Goal: Task Accomplishment & Management: Use online tool/utility

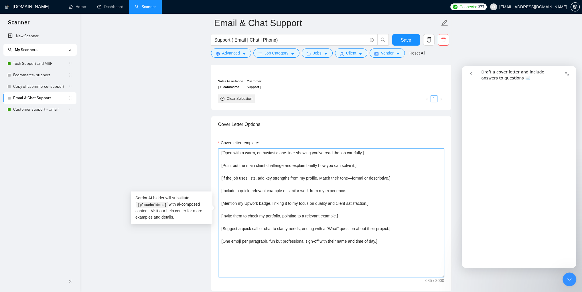
scroll to position [1490, 0]
click at [388, 245] on textarea "[Open with a warm, enthusiastic one-liner showing you’ve read the job carefully…" at bounding box center [331, 212] width 226 height 129
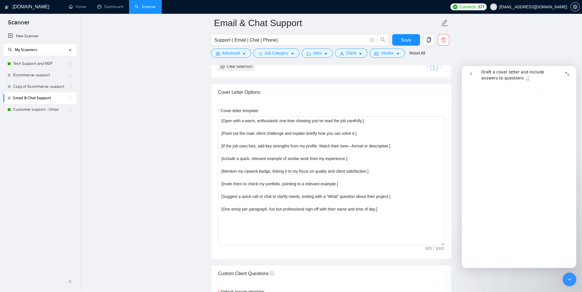
scroll to position [602, 0]
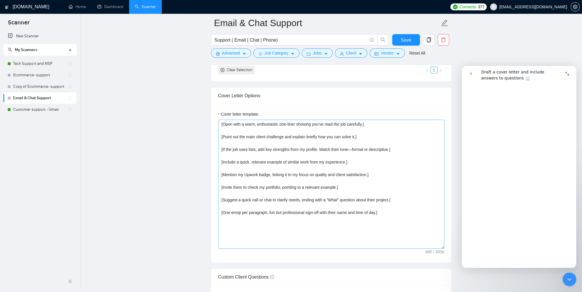
drag, startPoint x: 352, startPoint y: 148, endPoint x: 389, endPoint y: 147, distance: 36.7
click at [389, 147] on textarea "[Open with a warm, enthusiastic one-liner showing you’ve read the job carefully…" at bounding box center [331, 183] width 226 height 129
drag, startPoint x: 257, startPoint y: 148, endPoint x: 221, endPoint y: 147, distance: 35.8
click at [222, 147] on textarea "[Open with a warm, enthusiastic one-liner showing you’ve read the job carefully…" at bounding box center [331, 183] width 226 height 129
click at [284, 148] on textarea "[Open with a warm, enthusiastic one-liner showing you’ve read the job carefully…" at bounding box center [331, 183] width 226 height 129
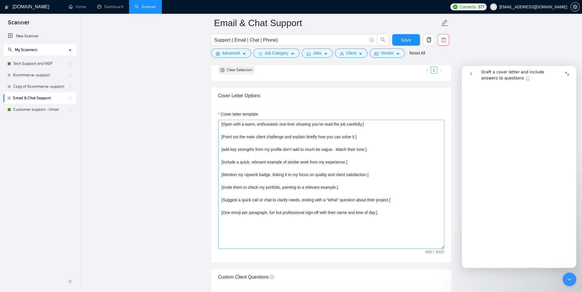
drag, startPoint x: 344, startPoint y: 161, endPoint x: 224, endPoint y: 158, distance: 120.1
click at [224, 158] on textarea "[Open with a warm, enthusiastic one-liner showing you’ve read the job carefully…" at bounding box center [331, 183] width 226 height 129
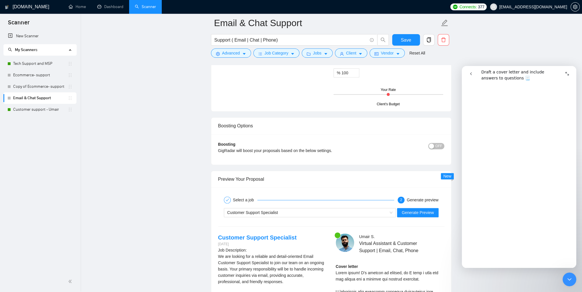
scroll to position [974, 0]
click at [416, 211] on span "Generate Preview" at bounding box center [418, 211] width 32 height 6
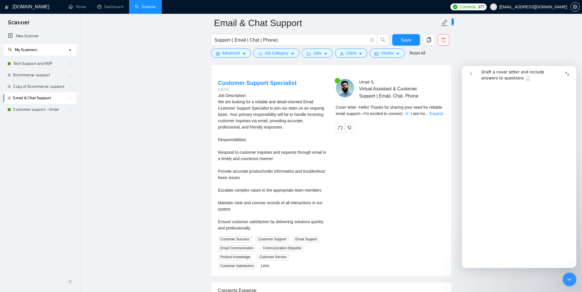
scroll to position [1117, 0]
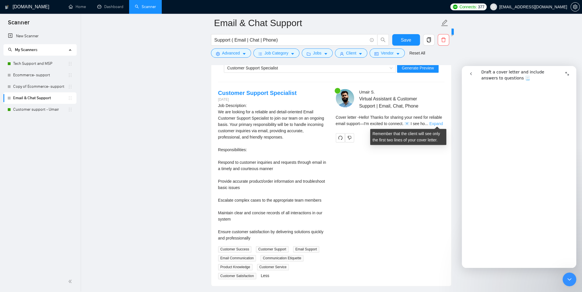
click at [435, 123] on link "Expand" at bounding box center [436, 123] width 13 height 5
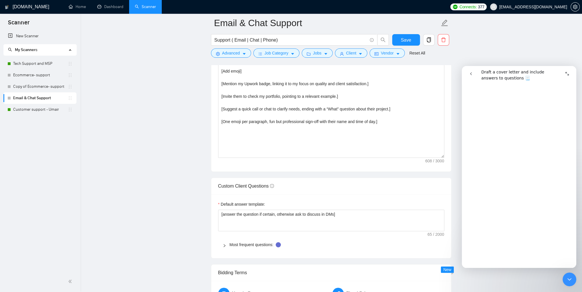
scroll to position [659, 0]
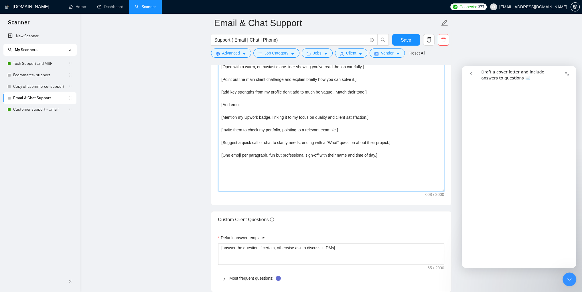
click at [378, 155] on textarea "[Open with a warm, enthusiastic one-liner showing you’ve read the job carefully…" at bounding box center [331, 126] width 226 height 129
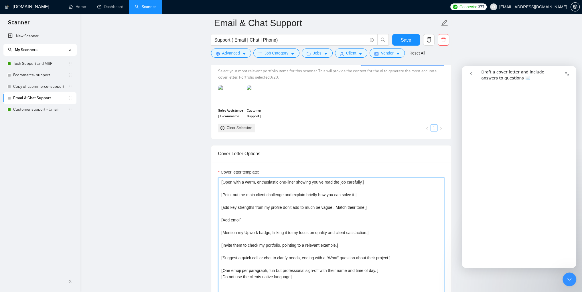
scroll to position [544, 0]
drag, startPoint x: 362, startPoint y: 180, endPoint x: 367, endPoint y: 183, distance: 5.9
click at [362, 180] on textarea "[Open with a warm, enthusiastic one-liner showing you’ve read the job carefully…" at bounding box center [331, 241] width 226 height 129
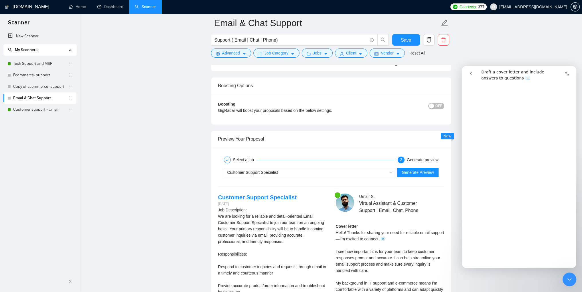
scroll to position [1031, 0]
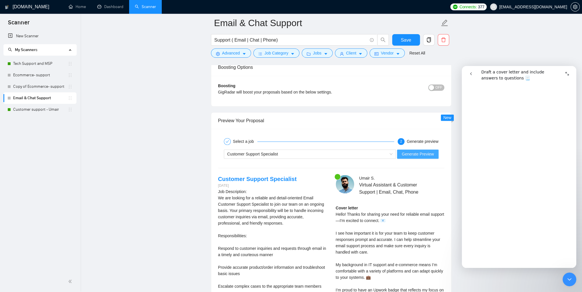
click at [411, 154] on span "Generate Preview" at bounding box center [418, 154] width 32 height 6
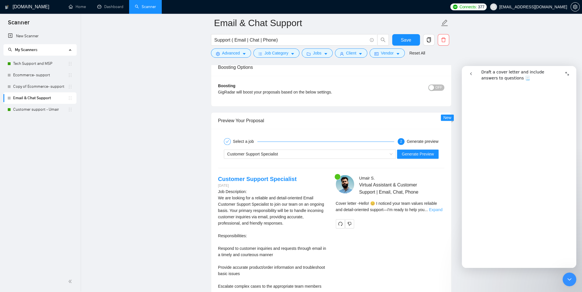
click at [442, 208] on link "Expand" at bounding box center [435, 209] width 13 height 5
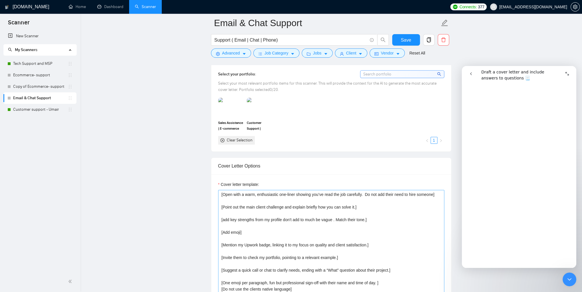
scroll to position [516, 0]
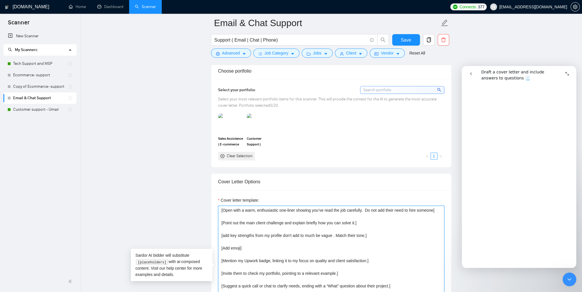
drag, startPoint x: 354, startPoint y: 222, endPoint x: 356, endPoint y: 225, distance: 3.5
click at [357, 227] on textarea "[Open with a warm, enthusiastic one-liner showing you’ve read the job carefully…" at bounding box center [331, 269] width 226 height 129
click at [362, 223] on textarea "[Open with a warm, enthusiastic one-liner showing you’ve read the job carefully…" at bounding box center [331, 269] width 226 height 129
drag, startPoint x: 361, startPoint y: 223, endPoint x: 221, endPoint y: 218, distance: 140.2
click at [221, 218] on textarea "[Open with a warm, enthusiastic one-liner showing you’ve read the job carefully…" at bounding box center [331, 269] width 226 height 129
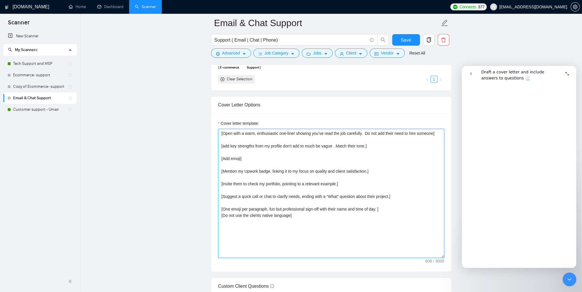
scroll to position [630, 0]
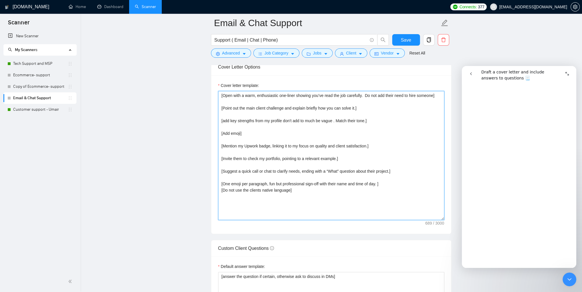
click at [413, 158] on textarea "[Open with a warm, enthusiastic one-liner showing you’ve read the job carefully…" at bounding box center [331, 155] width 226 height 129
drag, startPoint x: 354, startPoint y: 107, endPoint x: 343, endPoint y: 108, distance: 11.8
click at [343, 108] on textarea "[Open with a warm, enthusiastic one-liner showing you’ve read the job carefully…" at bounding box center [331, 155] width 226 height 129
click at [385, 118] on textarea "[Open with a warm, enthusiastic one-liner showing you’ve read the job carefully…" at bounding box center [331, 155] width 226 height 129
click at [228, 101] on textarea "[Open with a warm, enthusiastic one-liner showing you’ve read the job carefully…" at bounding box center [331, 155] width 226 height 129
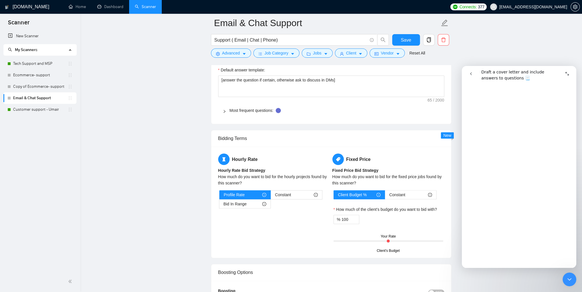
scroll to position [1003, 0]
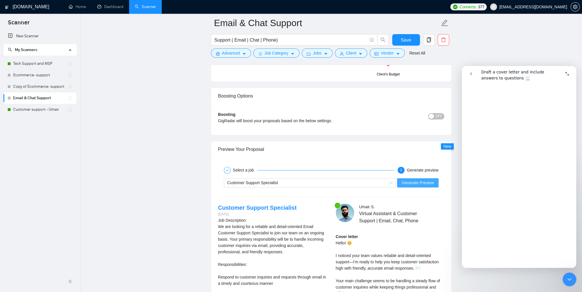
click at [423, 183] on span "Generate Preview" at bounding box center [418, 182] width 32 height 6
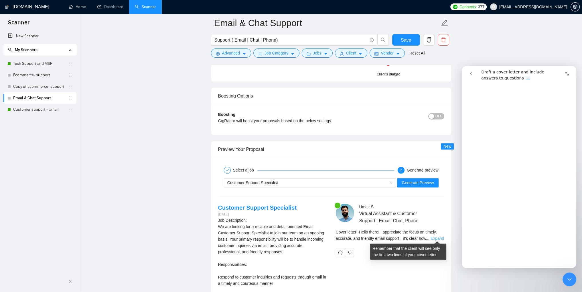
click at [437, 236] on link "Expand" at bounding box center [437, 238] width 13 height 5
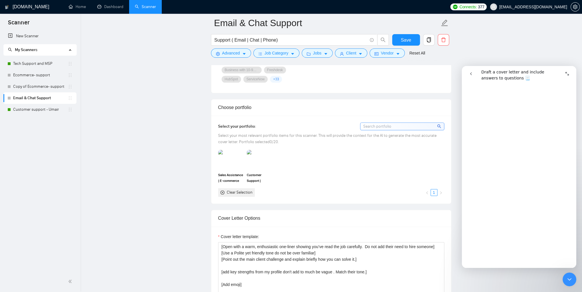
scroll to position [516, 0]
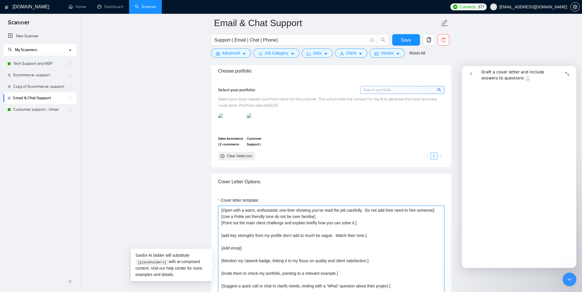
drag, startPoint x: 434, startPoint y: 210, endPoint x: 364, endPoint y: 210, distance: 69.6
click at [364, 210] on textarea "[Open with a warm, enthusiastic one-liner showing you’ve read the job carefully…" at bounding box center [331, 269] width 226 height 129
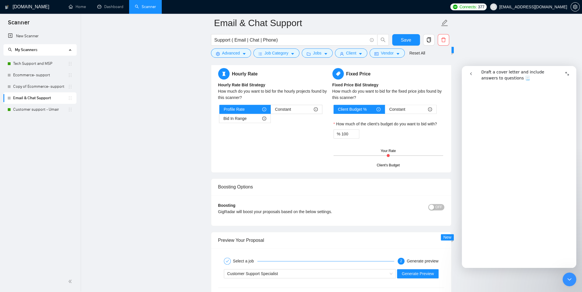
scroll to position [1060, 0]
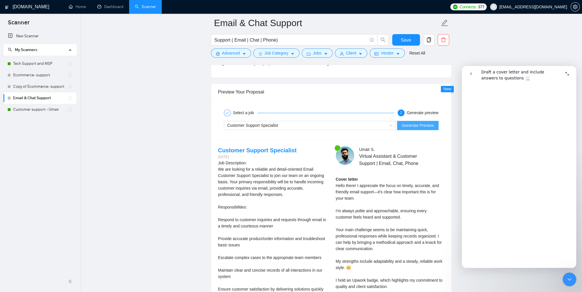
click at [423, 127] on span "Generate Preview" at bounding box center [418, 125] width 32 height 6
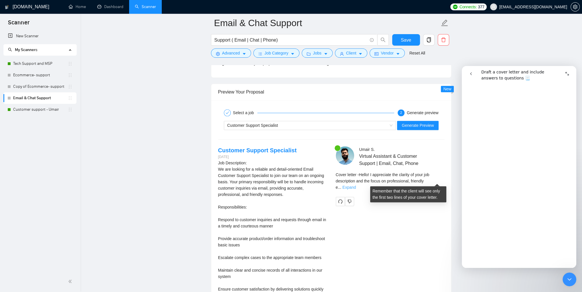
click at [356, 185] on link "Expand" at bounding box center [349, 187] width 13 height 5
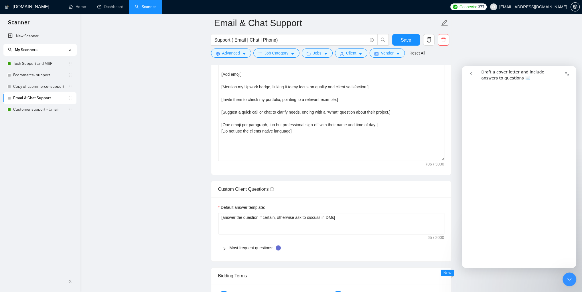
scroll to position [659, 0]
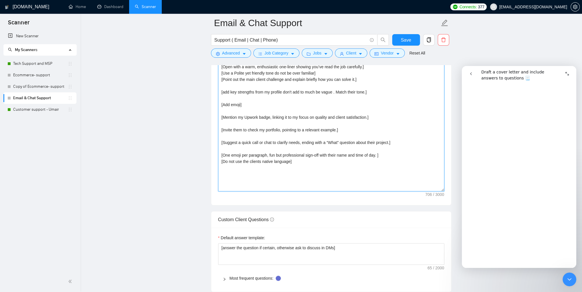
click at [379, 154] on textarea "[Open with a warm, enthusiastic one-liner showing you’ve read the job carefully…" at bounding box center [331, 126] width 226 height 129
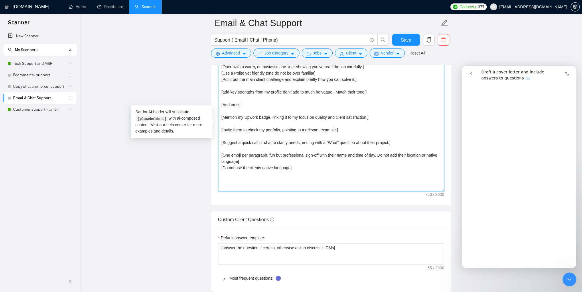
click at [291, 167] on textarea "[Open with a warm, enthusiastic one-liner showing you’ve read the job carefully…" at bounding box center [331, 126] width 226 height 129
drag, startPoint x: 292, startPoint y: 167, endPoint x: 219, endPoint y: 166, distance: 73.6
click at [219, 166] on textarea "[Open with a warm, enthusiastic one-liner showing you’ve read the job carefully…" at bounding box center [331, 126] width 226 height 129
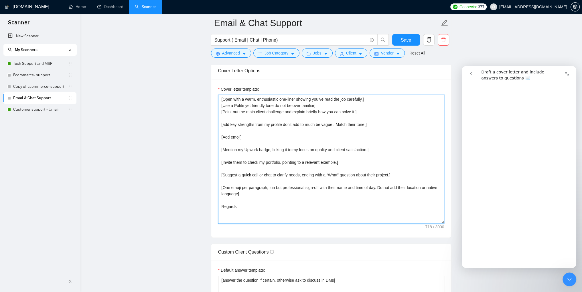
scroll to position [602, 0]
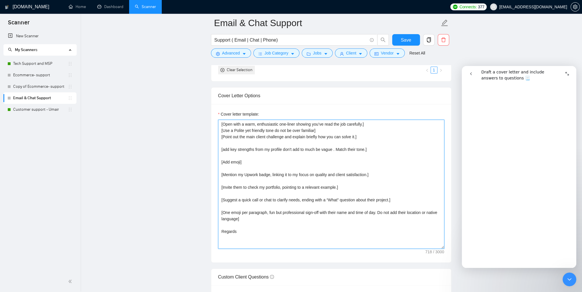
drag, startPoint x: 272, startPoint y: 174, endPoint x: 245, endPoint y: 173, distance: 27.0
click at [245, 173] on textarea "[Open with a warm, enthusiastic one-liner showing you’ve read the job carefully…" at bounding box center [331, 183] width 226 height 129
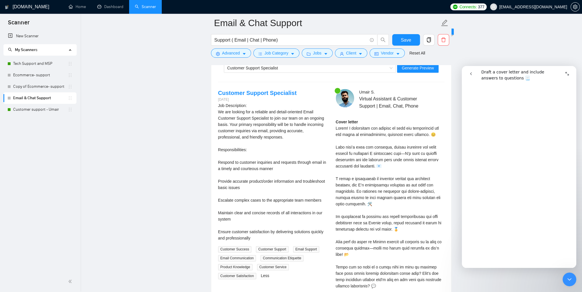
scroll to position [1031, 0]
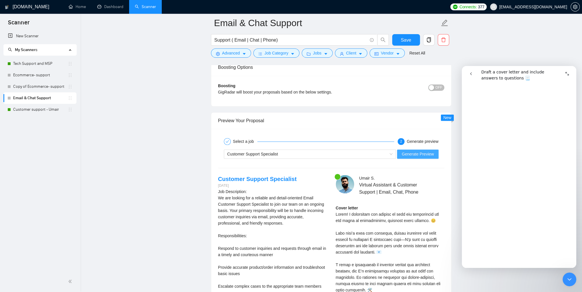
click at [425, 155] on span "Generate Preview" at bounding box center [418, 154] width 32 height 6
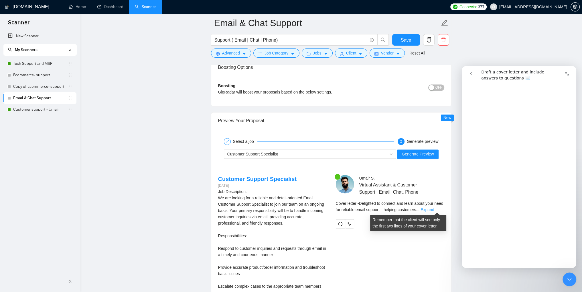
click at [434, 207] on link "Expand" at bounding box center [427, 209] width 13 height 5
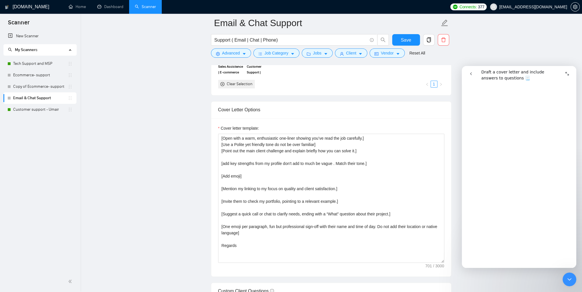
scroll to position [573, 0]
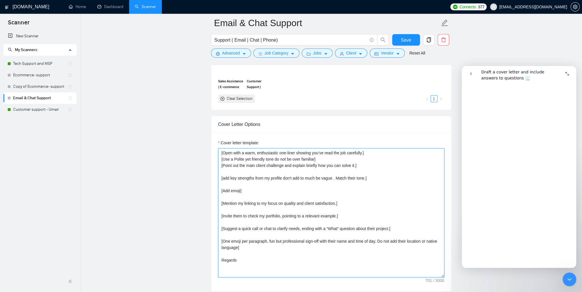
click at [371, 152] on textarea "[Open with a warm, enthusiastic one-liner showing you’ve read the job carefully…" at bounding box center [331, 212] width 226 height 129
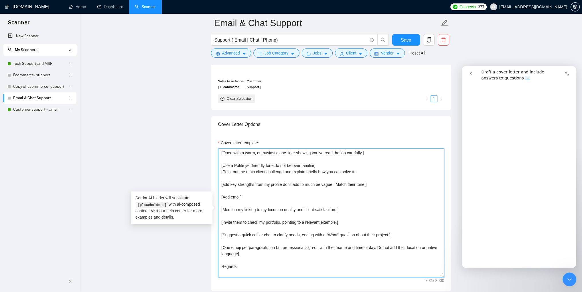
click at [325, 165] on textarea "[Open with a warm, enthusiastic one-liner showing you’ve read the job carefully…" at bounding box center [331, 212] width 226 height 129
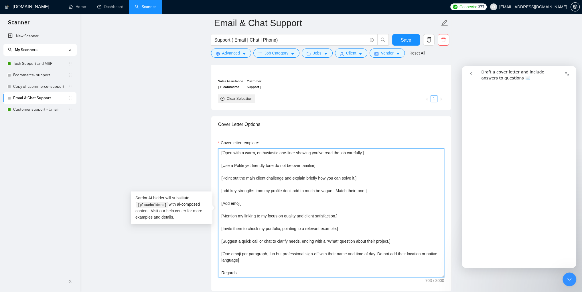
click at [363, 152] on textarea "[Open with a warm, enthusiastic one-liner showing you’ve read the job carefully…" at bounding box center [331, 212] width 226 height 129
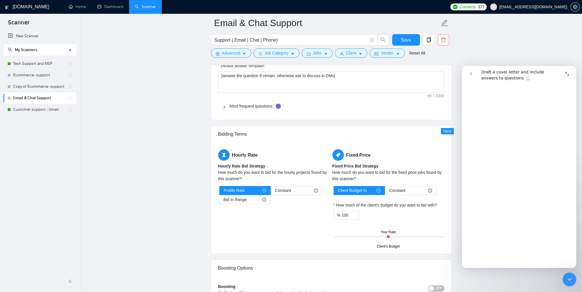
scroll to position [974, 0]
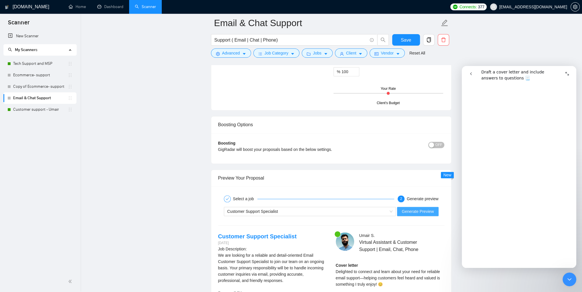
click at [424, 210] on span "Generate Preview" at bounding box center [418, 211] width 32 height 6
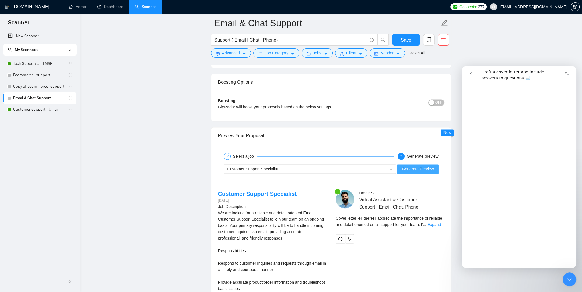
scroll to position [1089, 0]
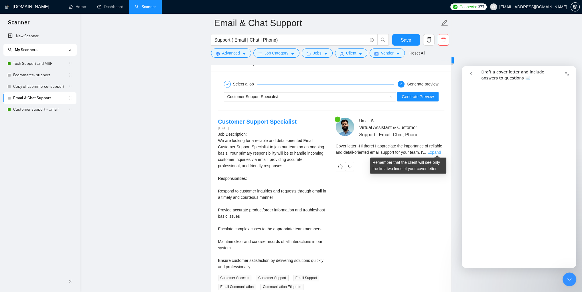
click at [435, 152] on link "Expand" at bounding box center [434, 152] width 13 height 5
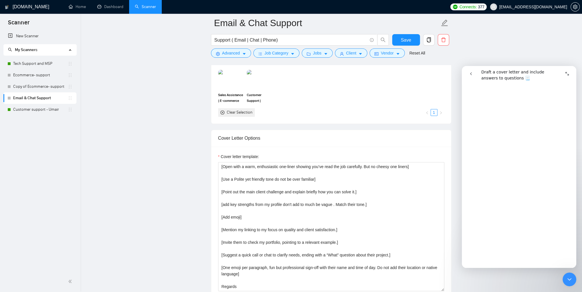
scroll to position [544, 0]
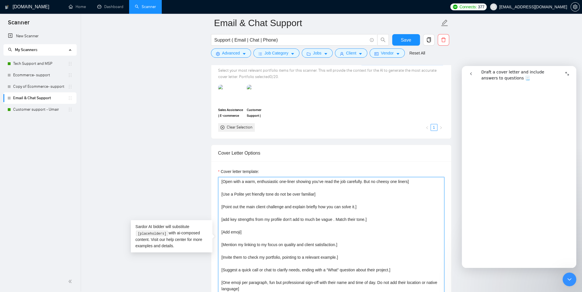
drag, startPoint x: 364, startPoint y: 180, endPoint x: 407, endPoint y: 181, distance: 43.3
click at [407, 181] on textarea "[Open with a warm, enthusiastic one-liner showing you’ve read the job carefully…" at bounding box center [331, 241] width 226 height 129
click at [295, 181] on textarea "[Open with a warm, enthusiastic one-liner showing you’ve read the job carefully…" at bounding box center [331, 241] width 226 height 129
paste textarea "But no cheesy one liners"
drag, startPoint x: 323, startPoint y: 181, endPoint x: 339, endPoint y: 180, distance: 15.8
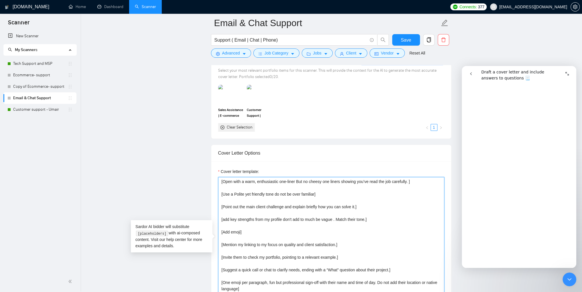
click at [339, 180] on textarea "[Open with a warm, enthusiastic one-liner But no cheesy one liners showing you’…" at bounding box center [331, 241] width 226 height 129
type textarea "[Open with a warm, enthusiastic one-liner But nothing cheesy, showing you’ve re…"
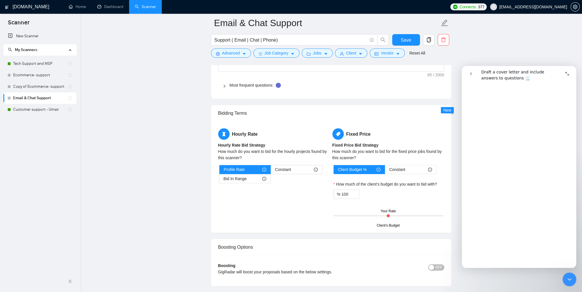
scroll to position [774, 0]
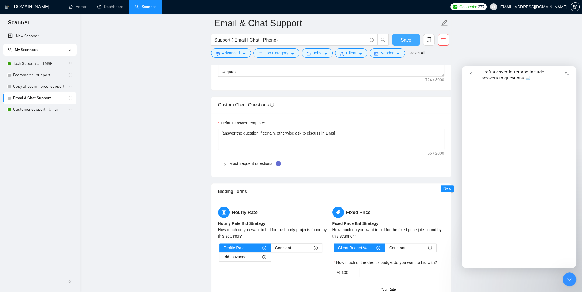
click at [407, 39] on span "Save" at bounding box center [406, 39] width 10 height 7
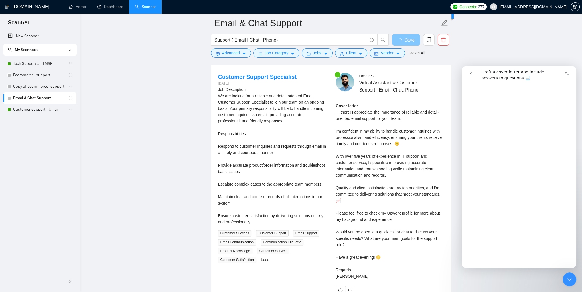
scroll to position [974, 0]
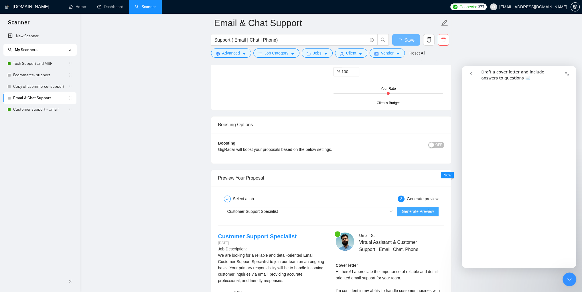
click at [422, 209] on span "Generate Preview" at bounding box center [418, 211] width 32 height 6
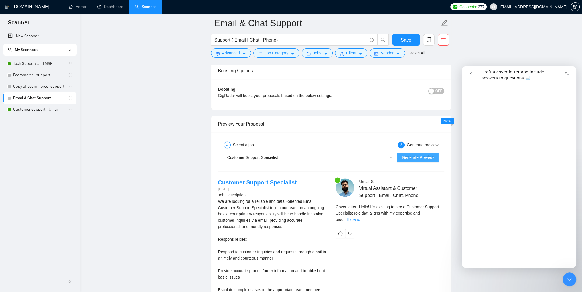
scroll to position [1031, 0]
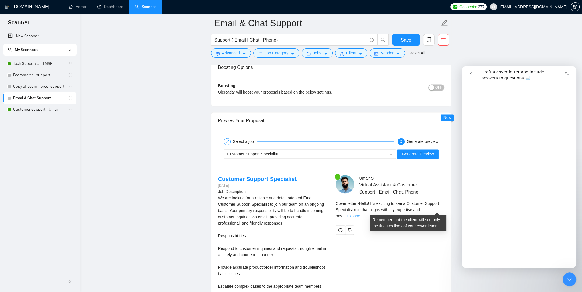
click at [360, 213] on link "Expand" at bounding box center [353, 215] width 13 height 5
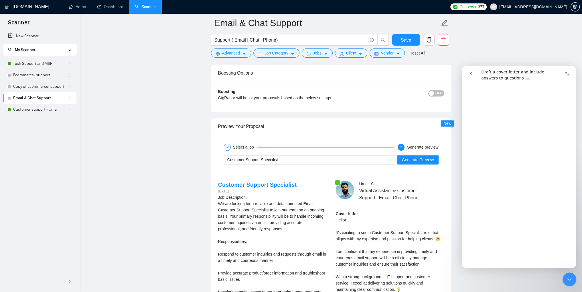
scroll to position [1003, 0]
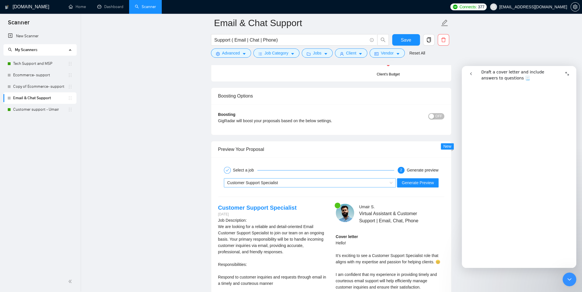
click at [354, 183] on div "Customer Support Specialist" at bounding box center [307, 182] width 160 height 9
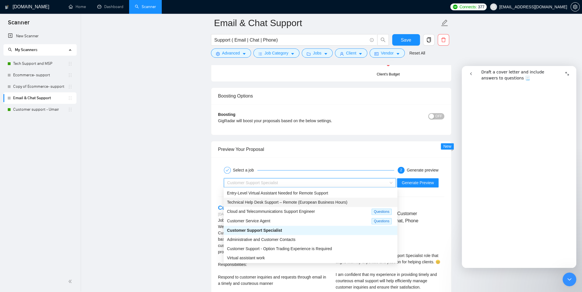
click at [279, 201] on span "Technical Help Desk Support – Remote (European Business Hours)" at bounding box center [287, 202] width 120 height 5
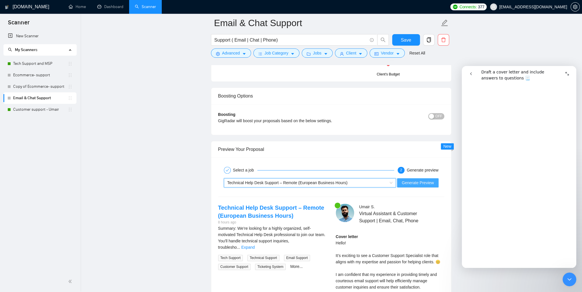
click at [417, 184] on button "Generate Preview" at bounding box center [417, 182] width 41 height 9
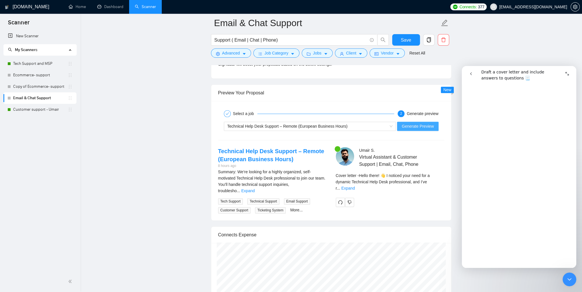
scroll to position [1060, 0]
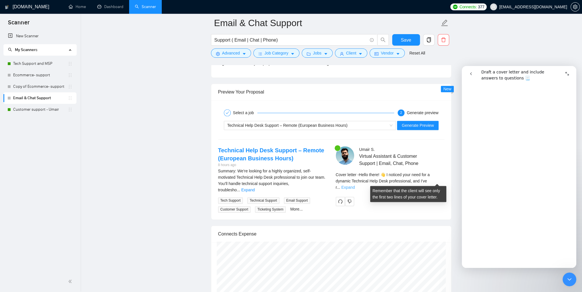
click at [355, 185] on link "Expand" at bounding box center [348, 187] width 13 height 5
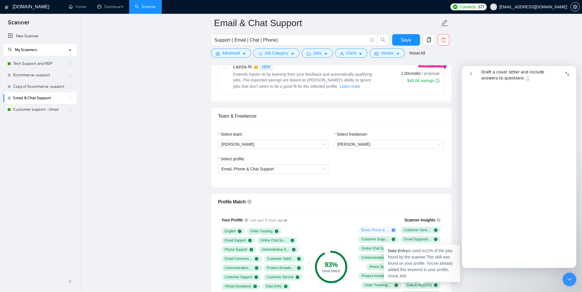
scroll to position [229, 0]
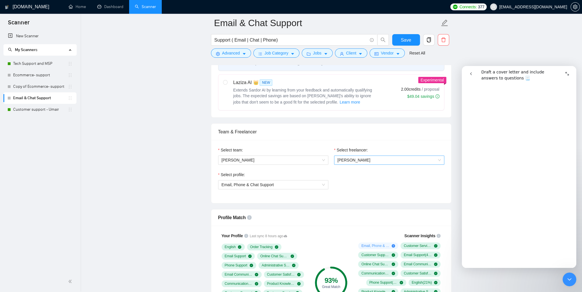
click at [391, 160] on span "Umair Safdar" at bounding box center [389, 160] width 103 height 9
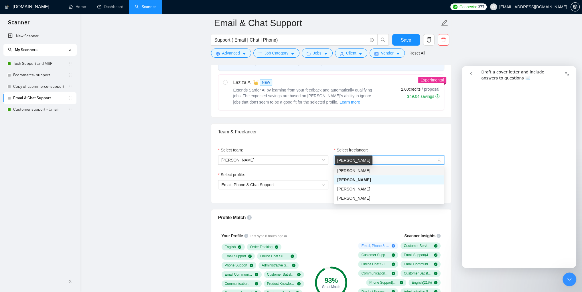
click at [348, 172] on span "[PERSON_NAME]" at bounding box center [353, 170] width 33 height 5
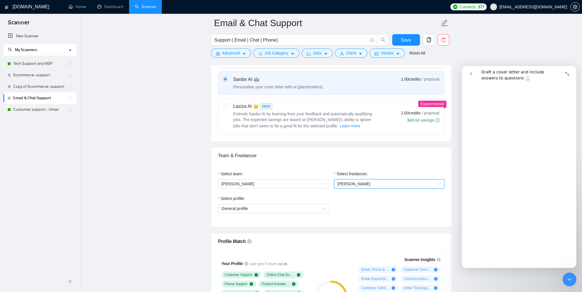
scroll to position [201, 0]
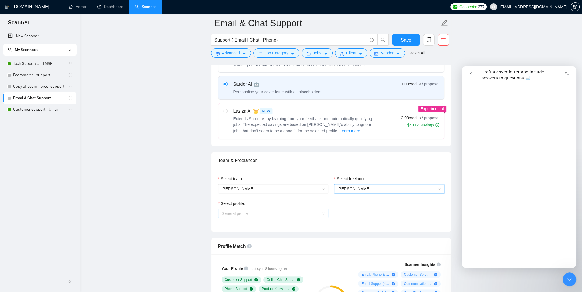
click at [295, 216] on span "General profile" at bounding box center [273, 213] width 103 height 9
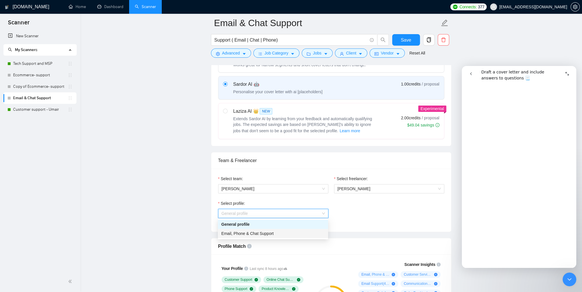
click at [250, 235] on span "Email, Phone & Chat Support" at bounding box center [247, 233] width 52 height 5
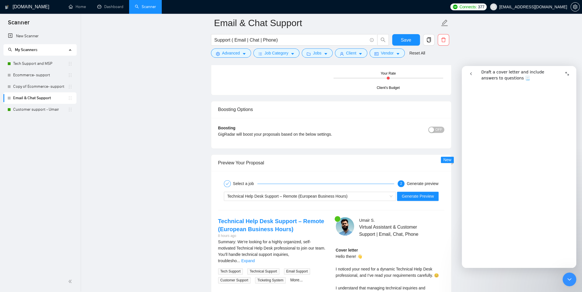
scroll to position [1003, 0]
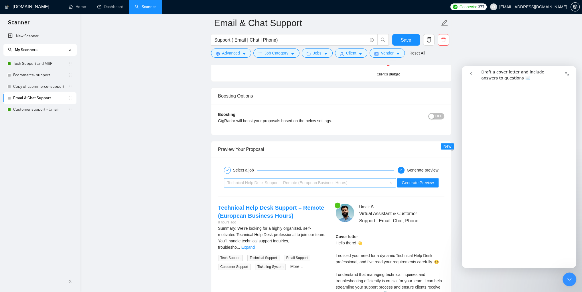
click at [376, 184] on div "Technical Help Desk Support – Remote (European Business Hours)" at bounding box center [307, 182] width 160 height 9
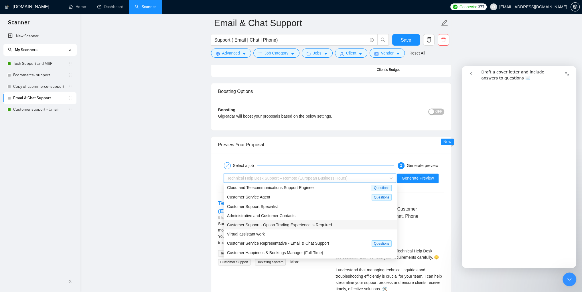
scroll to position [1031, 0]
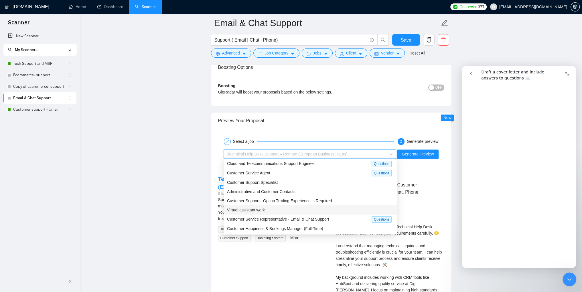
click at [260, 212] on div "Virtual assistant work" at bounding box center [310, 210] width 167 height 6
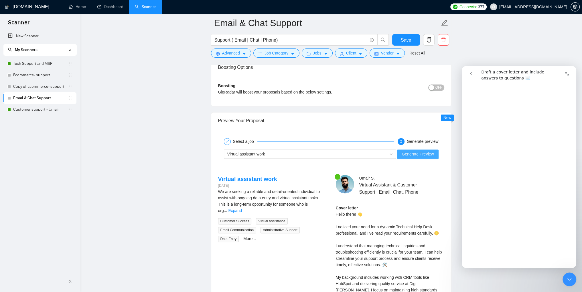
click at [424, 155] on span "Generate Preview" at bounding box center [418, 154] width 32 height 6
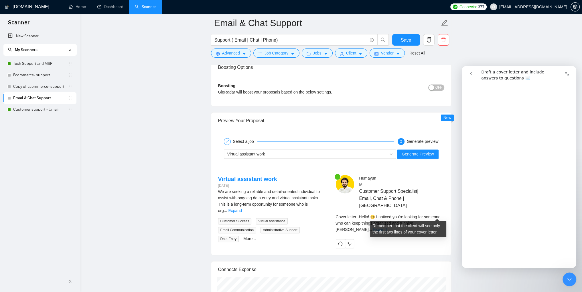
click at [387, 227] on link "Expand" at bounding box center [379, 229] width 13 height 5
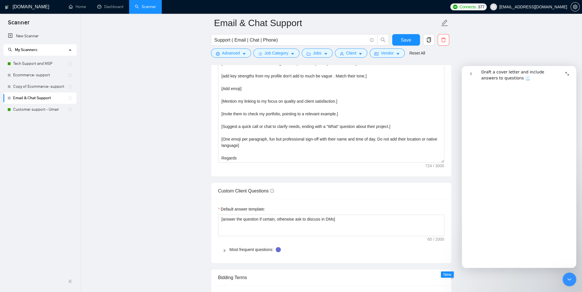
scroll to position [630, 0]
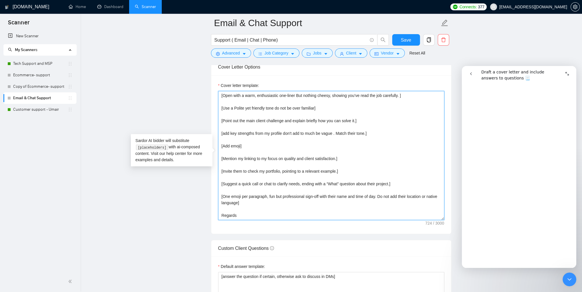
drag, startPoint x: 222, startPoint y: 170, endPoint x: 337, endPoint y: 170, distance: 114.3
click at [337, 170] on textarea "[Open with a warm, enthusiastic one-liner But nothing cheesy, showing you’ve re…" at bounding box center [331, 155] width 226 height 129
drag, startPoint x: 268, startPoint y: 171, endPoint x: 270, endPoint y: 171, distance: 2.9
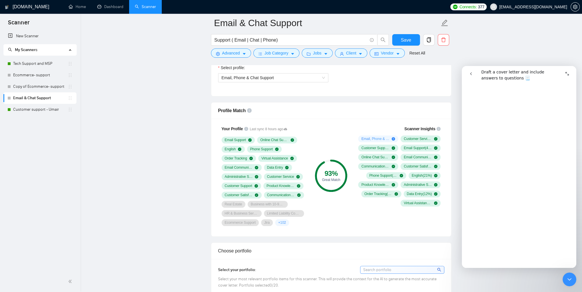
scroll to position [287, 0]
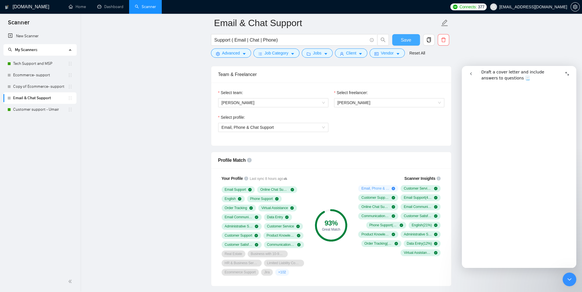
type textarea "[Open with a warm, enthusiastic one-liner But nothing cheesy, showing you’ve re…"
click at [403, 40] on span "Save" at bounding box center [406, 39] width 10 height 7
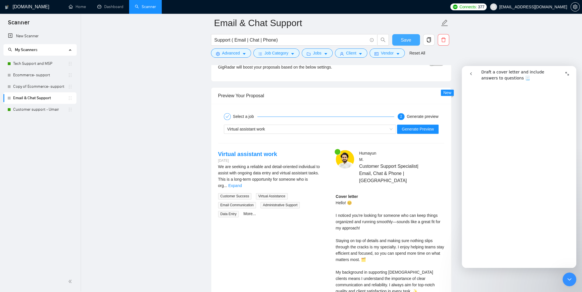
scroll to position [1060, 0]
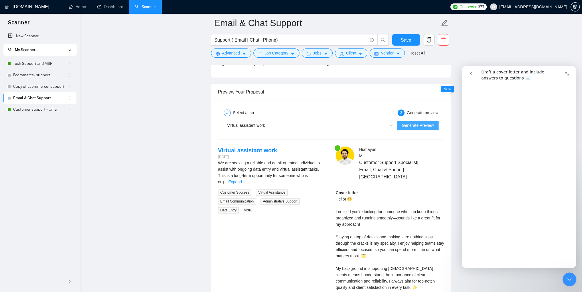
click at [415, 126] on span "Generate Preview" at bounding box center [418, 125] width 32 height 6
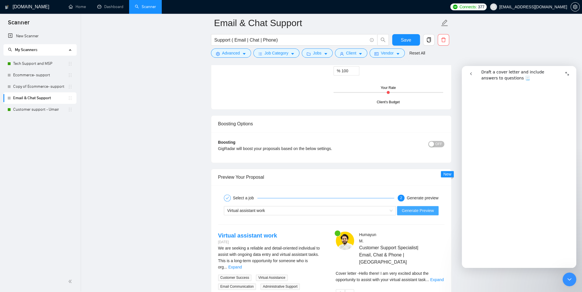
scroll to position [1144, 0]
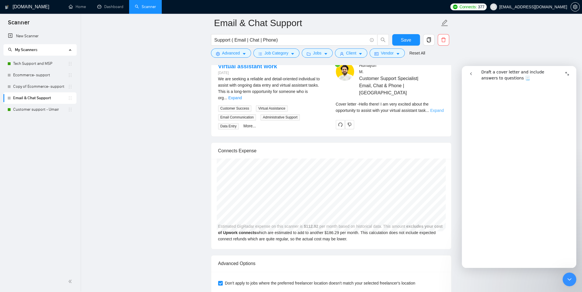
click at [436, 108] on link "Expand" at bounding box center [437, 110] width 13 height 5
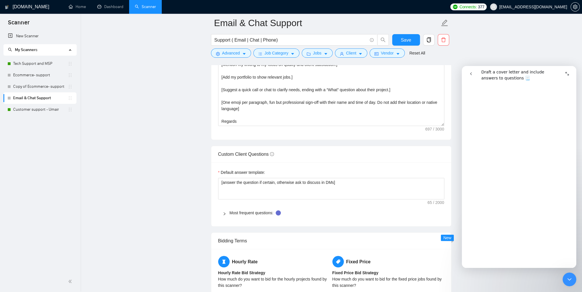
scroll to position [714, 0]
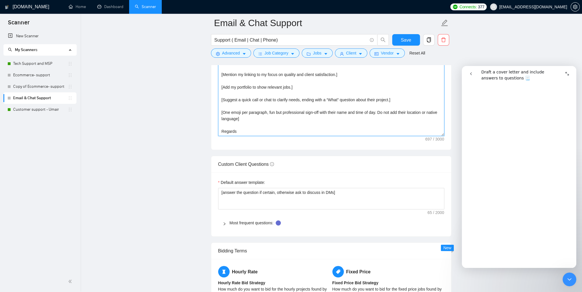
click at [241, 130] on textarea "[Open with a warm, enthusiastic one-liner But nothing cheesy, showing you’ve re…" at bounding box center [331, 71] width 226 height 129
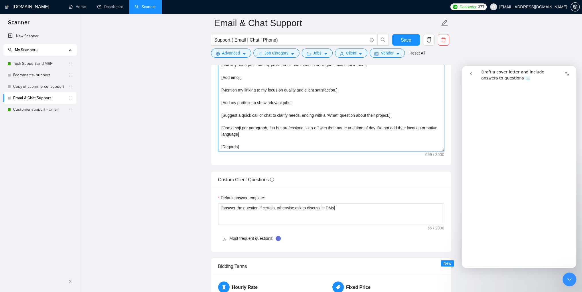
scroll to position [686, 0]
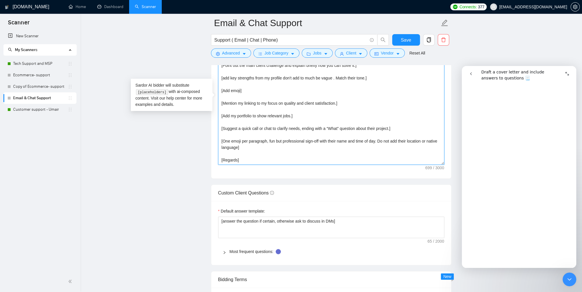
click at [268, 140] on textarea "[Open with a warm, enthusiastic one-liner But nothing cheesy, showing you’ve re…" at bounding box center [331, 100] width 226 height 129
drag, startPoint x: 271, startPoint y: 140, endPoint x: 249, endPoint y: 147, distance: 23.0
click at [249, 147] on textarea "[Open with a warm, enthusiastic one-liner But nothing cheesy, showing you’ve re…" at bounding box center [331, 100] width 226 height 129
paste textarea "Funny sign-off message, using the client's name (if available) and time of the …"
click at [269, 140] on textarea "[Open with a warm, enthusiastic one-liner But nothing cheesy, showing you’ve re…" at bounding box center [331, 100] width 226 height 129
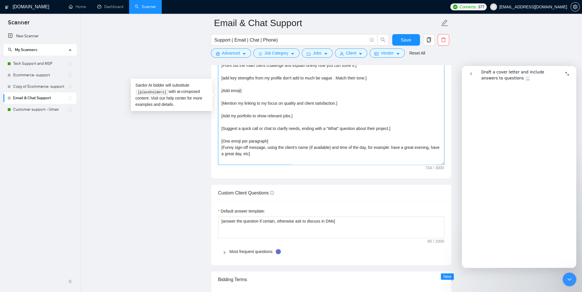
drag, startPoint x: 266, startPoint y: 146, endPoint x: 329, endPoint y: 147, distance: 63.0
click at [329, 147] on textarea "[Open with a warm, enthusiastic one-liner But nothing cheesy, showing you’ve re…" at bounding box center [331, 100] width 226 height 129
click at [402, 146] on textarea "[Open with a warm, enthusiastic one-liner But nothing cheesy, showing you’ve re…" at bounding box center [331, 100] width 226 height 129
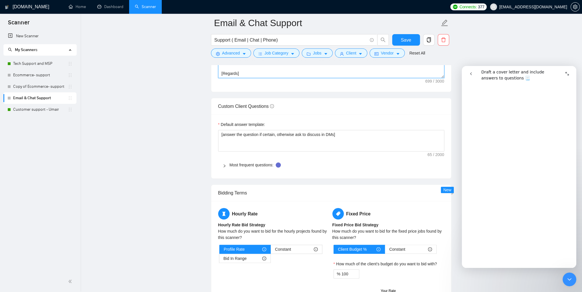
scroll to position [772, 0]
type textarea "[Open with a warm, enthusiastic one-liner But nothing cheesy, showing you’ve re…"
click at [408, 44] on button "Save" at bounding box center [407, 39] width 28 height 11
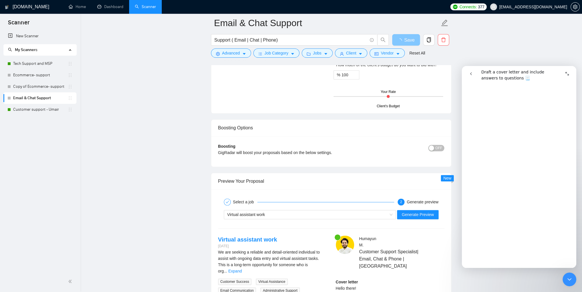
scroll to position [1029, 0]
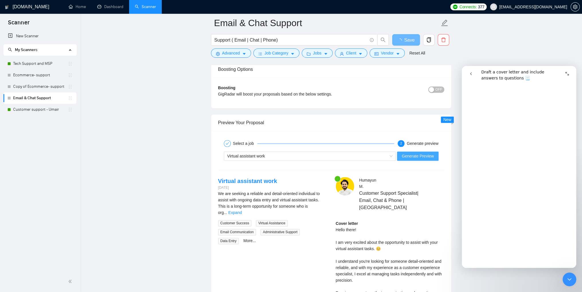
click at [420, 155] on span "Generate Preview" at bounding box center [418, 156] width 32 height 6
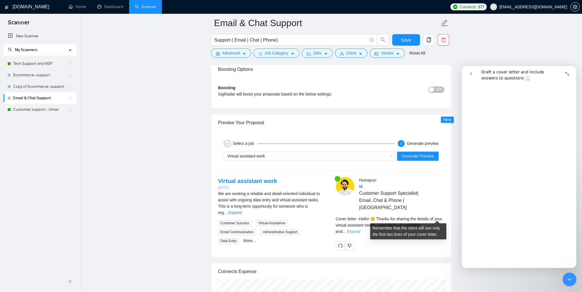
click at [361, 229] on link "Expand" at bounding box center [353, 231] width 13 height 5
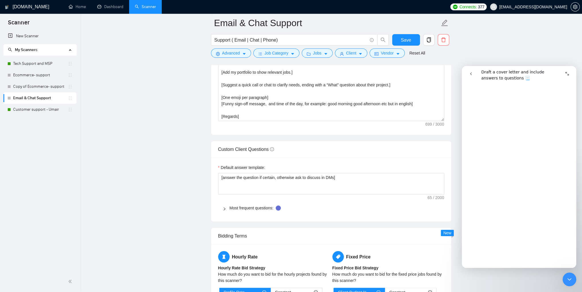
scroll to position [657, 0]
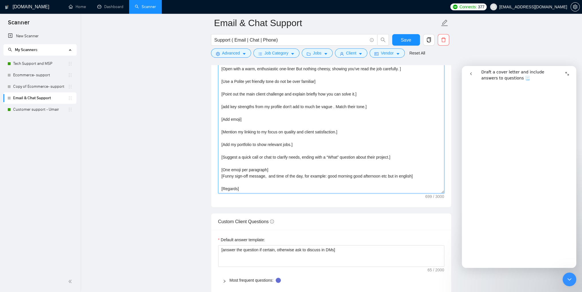
drag, startPoint x: 250, startPoint y: 131, endPoint x: 255, endPoint y: 138, distance: 8.5
click at [250, 132] on textarea "[Open with a warm, enthusiastic one-liner But nothing cheesy, showing you’ve re…" at bounding box center [331, 128] width 226 height 129
click at [413, 125] on textarea "[Open with a warm, enthusiastic one-liner But nothing cheesy, showing you’ve re…" at bounding box center [331, 128] width 226 height 129
click at [378, 130] on textarea "[Open with a warm, enthusiastic one-liner But nothing cheesy, showing you’ve re…" at bounding box center [331, 128] width 226 height 129
click at [304, 106] on textarea "[Open with a warm, enthusiastic one-liner But nothing cheesy, showing you’ve re…" at bounding box center [331, 128] width 226 height 129
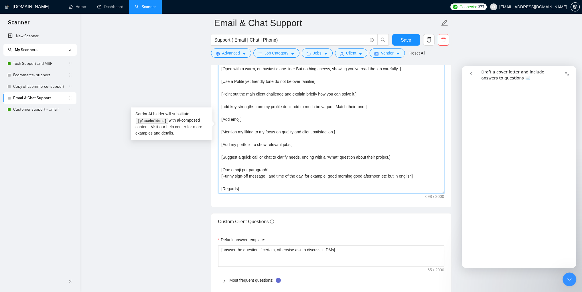
drag, startPoint x: 284, startPoint y: 106, endPoint x: 297, endPoint y: 106, distance: 12.9
click at [297, 106] on textarea "[Open with a warm, enthusiastic one-liner But nothing cheesy, showing you’ve re…" at bounding box center [331, 128] width 226 height 129
click at [298, 111] on textarea "[Open with a warm, enthusiastic one-liner But nothing cheesy, showing you’ve re…" at bounding box center [331, 128] width 226 height 129
drag, startPoint x: 296, startPoint y: 107, endPoint x: 316, endPoint y: 106, distance: 20.1
click at [316, 106] on textarea "[Open with a warm, enthusiastic one-liner But nothing cheesy, showing you’ve re…" at bounding box center [331, 128] width 226 height 129
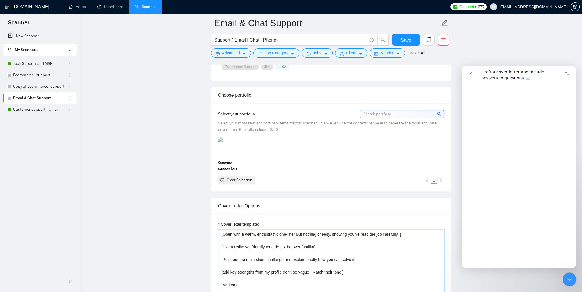
scroll to position [394, 0]
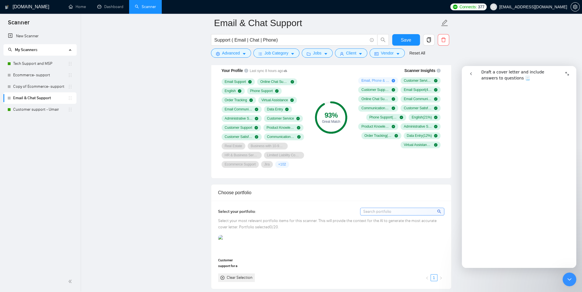
type textarea "[Open with a warm, enthusiastic one-liner But nothing cheesy, showing you’ve re…"
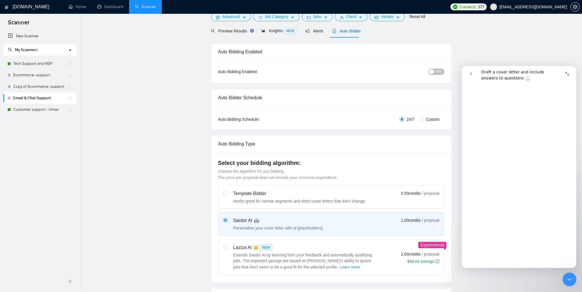
scroll to position [0, 0]
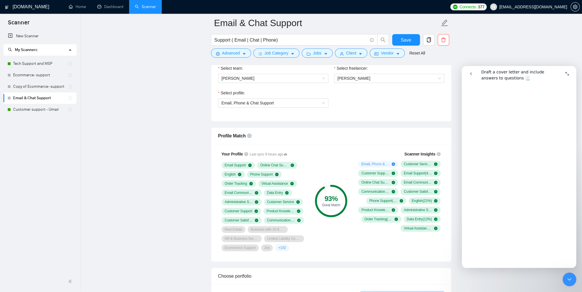
scroll to position [372, 0]
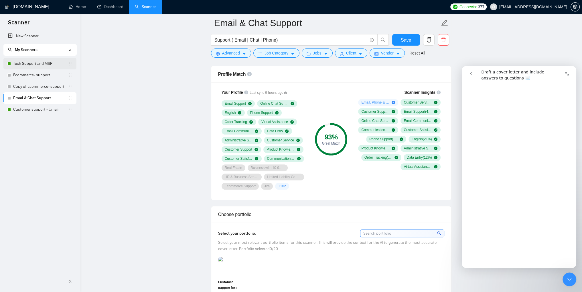
click at [25, 66] on link "Tech Support and MSP" at bounding box center [40, 63] width 55 height 11
click at [409, 42] on span "Save" at bounding box center [406, 39] width 10 height 7
click at [23, 65] on link "Tech Support and MSP" at bounding box center [40, 63] width 55 height 11
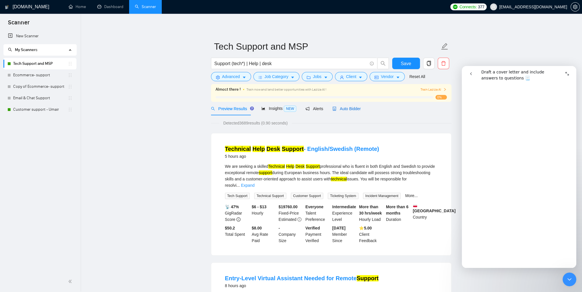
click at [344, 111] on div "Auto Bidder" at bounding box center [347, 108] width 28 height 6
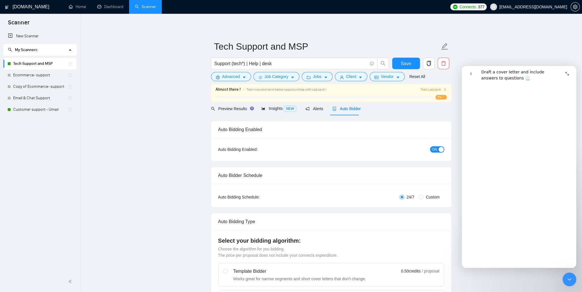
checkbox input "true"
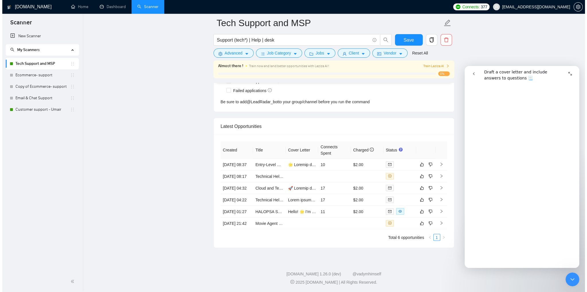
scroll to position [1455, 0]
click at [439, 162] on icon "right" at bounding box center [439, 164] width 4 height 4
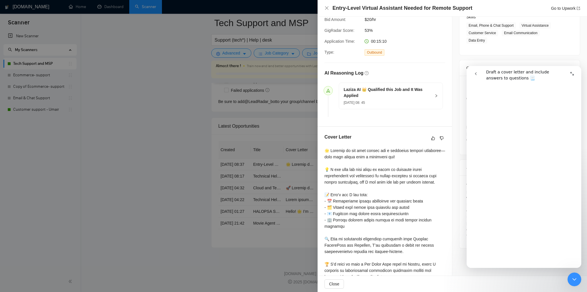
scroll to position [115, 0]
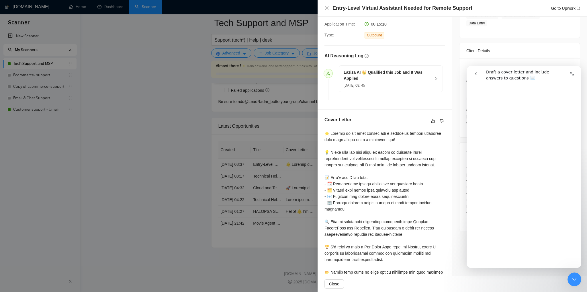
click at [577, 279] on icon "Close Intercom Messenger" at bounding box center [574, 279] width 7 height 7
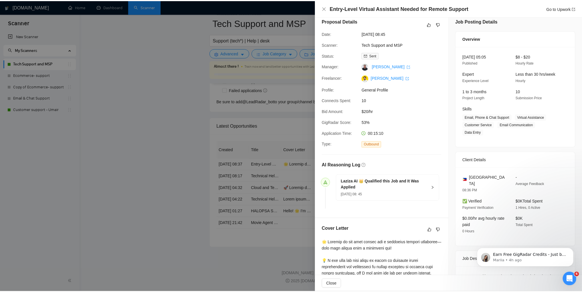
scroll to position [0, 0]
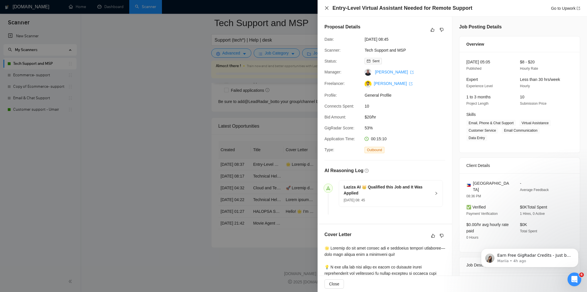
click at [324, 8] on icon "close" at bounding box center [326, 8] width 5 height 5
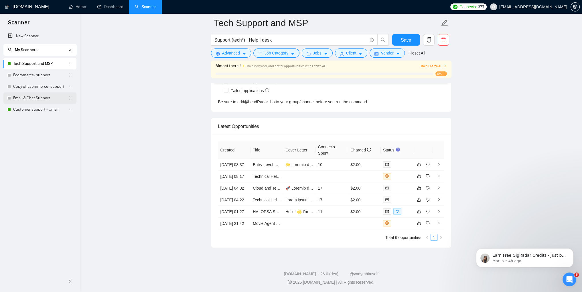
click at [26, 97] on link "Email & Chat Support" at bounding box center [40, 97] width 55 height 11
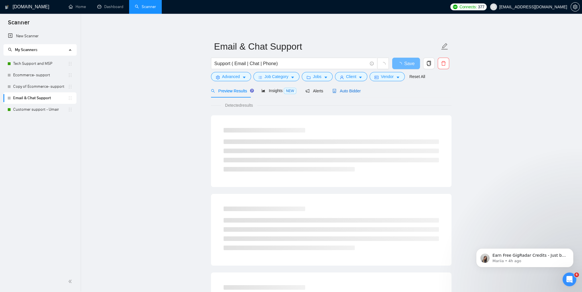
click at [342, 90] on span "Auto Bidder" at bounding box center [347, 91] width 28 height 5
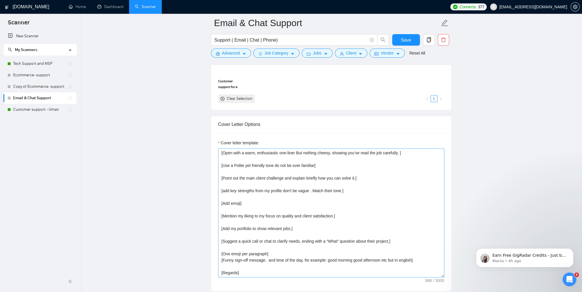
scroll to position [602, 0]
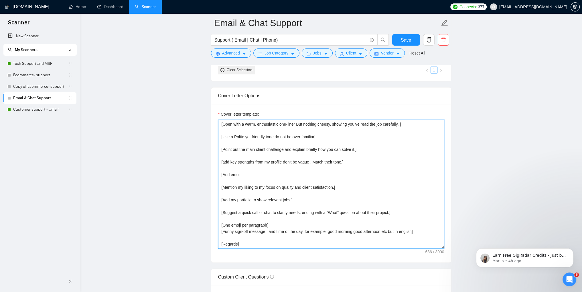
click at [241, 172] on textarea "[Open with a warm, enthusiastic one-liner But nothing cheesy, showing you’ve re…" at bounding box center [331, 183] width 226 height 129
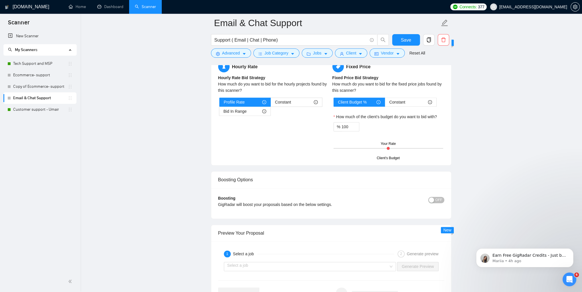
scroll to position [1031, 0]
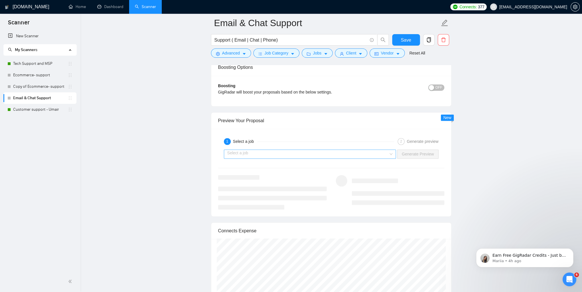
click at [350, 154] on input "search" at bounding box center [308, 154] width 162 height 9
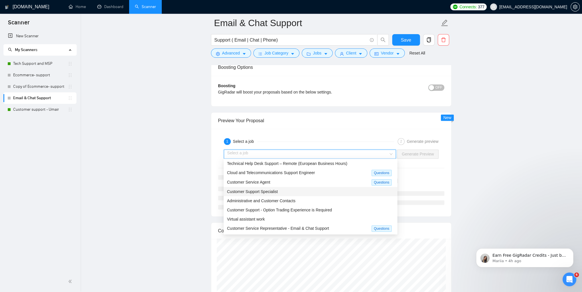
scroll to position [1060, 0]
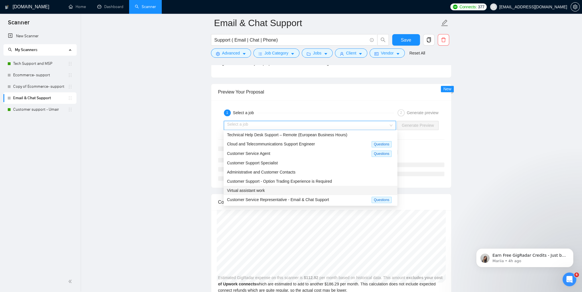
click at [246, 190] on span "Virtual assistant work" at bounding box center [246, 190] width 38 height 5
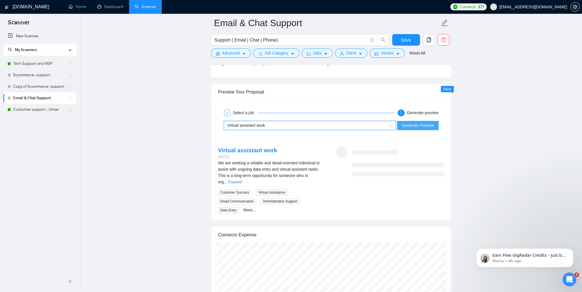
click at [422, 127] on button "Generate Preview" at bounding box center [417, 125] width 41 height 9
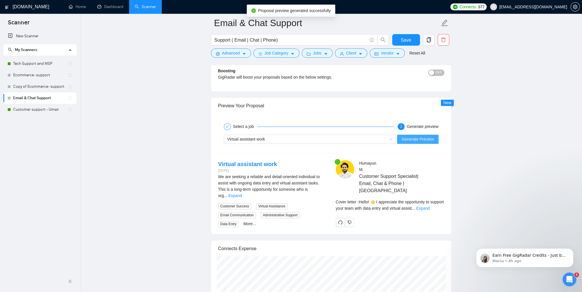
scroll to position [1058, 0]
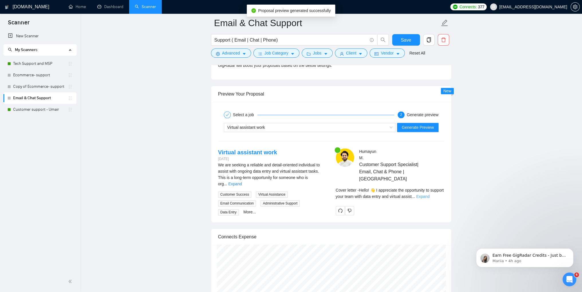
click at [430, 194] on link "Expand" at bounding box center [423, 196] width 13 height 5
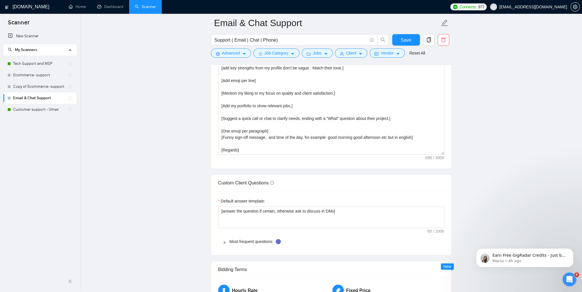
scroll to position [628, 0]
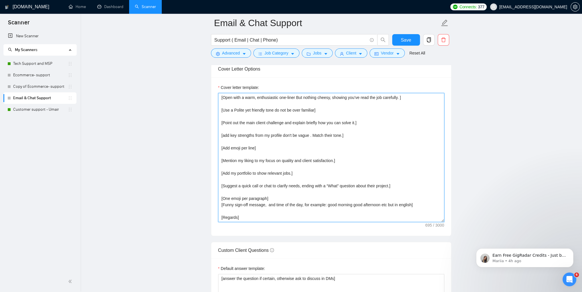
click at [256, 147] on textarea "[Open with a warm, enthusiastic one-liner But nothing cheesy, showing you’ve re…" at bounding box center [331, 157] width 226 height 129
click at [333, 147] on textarea "[Open with a warm, enthusiastic one-liner But nothing cheesy, showing you’ve re…" at bounding box center [331, 157] width 226 height 129
click at [276, 147] on textarea "[Open with a warm, enthusiastic one-liner But nothing cheesy, showing you’ve re…" at bounding box center [331, 157] width 226 height 129
click at [300, 151] on textarea "[Open with a warm, enthusiastic one-liner But nothing cheesy, showing you’ve re…" at bounding box center [331, 157] width 226 height 129
type textarea "[Open with a warm, enthusiastic one-liner But nothing cheesy, showing you’ve re…"
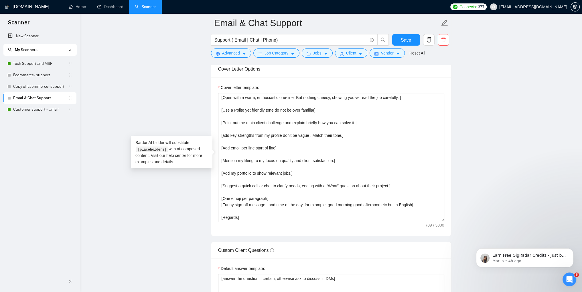
click at [148, 191] on main "Email & Chat Support Support ( Email | Chat | Phone) Save Advanced Job Category…" at bounding box center [331, 296] width 484 height 1802
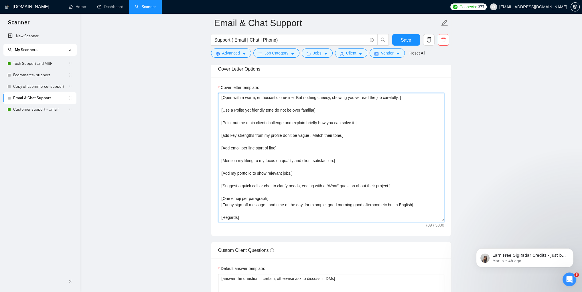
click at [285, 150] on textarea "[Open with a warm, enthusiastic one-liner But nothing cheesy, showing you’ve re…" at bounding box center [331, 157] width 226 height 129
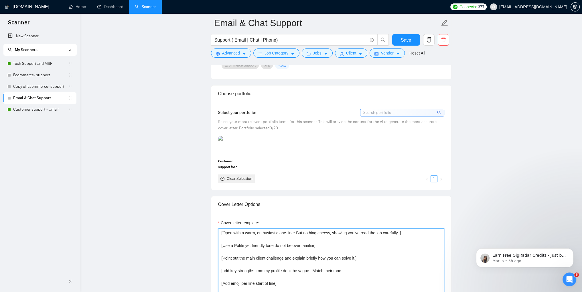
scroll to position [485, 0]
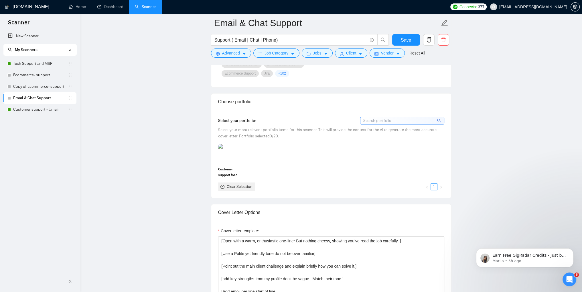
click at [573, 280] on div "Open Intercom Messenger" at bounding box center [569, 279] width 19 height 19
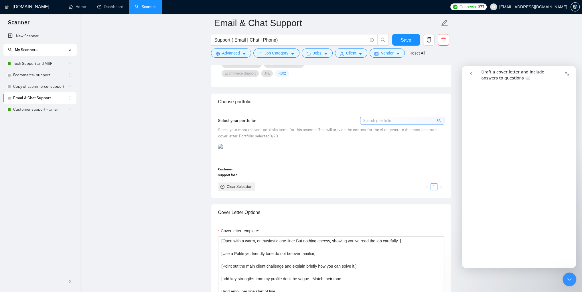
click at [474, 70] on button "go back" at bounding box center [471, 73] width 11 height 11
click at [473, 74] on icon "go back" at bounding box center [471, 73] width 5 height 5
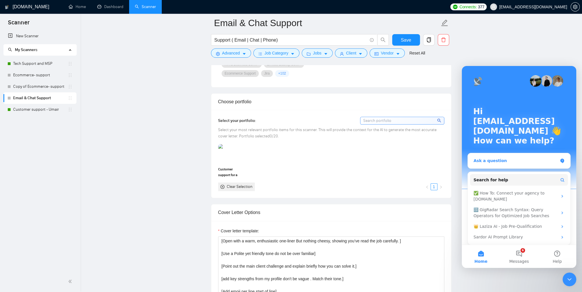
click at [499, 161] on div "Ask a question" at bounding box center [516, 161] width 84 height 6
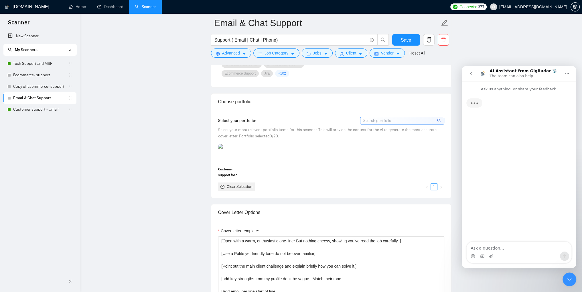
click at [494, 248] on textarea "Ask a question…" at bounding box center [519, 247] width 105 height 10
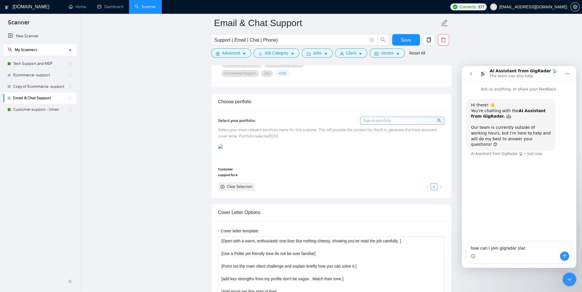
type textarea "how can i join gigradar slack"
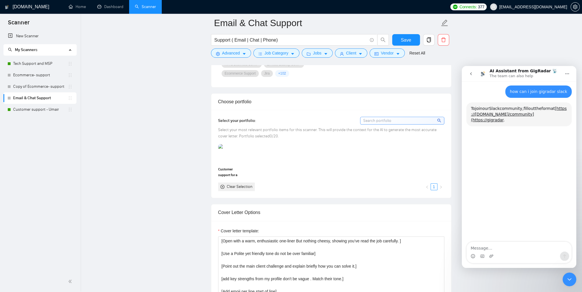
scroll to position [59, 0]
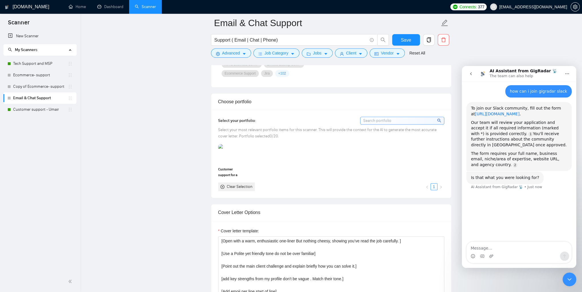
click at [515, 111] on link "https://gigradar.io/community" at bounding box center [497, 113] width 45 height 5
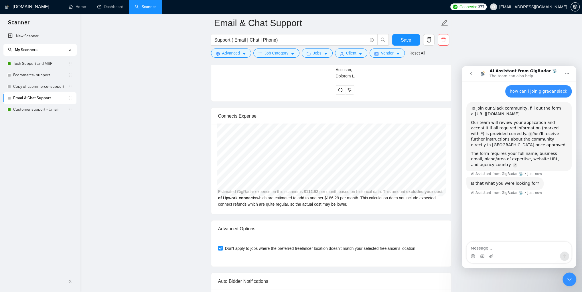
scroll to position [1547, 0]
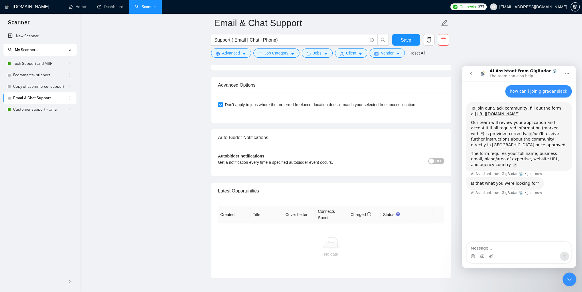
click at [440, 160] on span "OFF" at bounding box center [439, 161] width 7 height 6
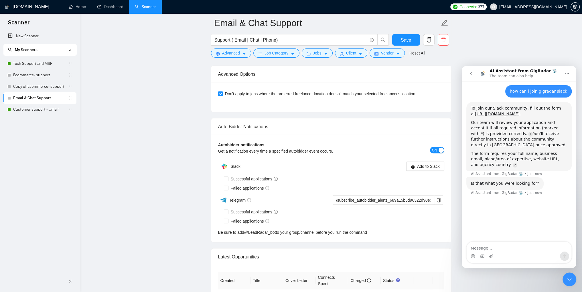
click at [238, 148] on div "Get a notification every time a specified autobidder event occurs." at bounding box center [303, 151] width 170 height 6
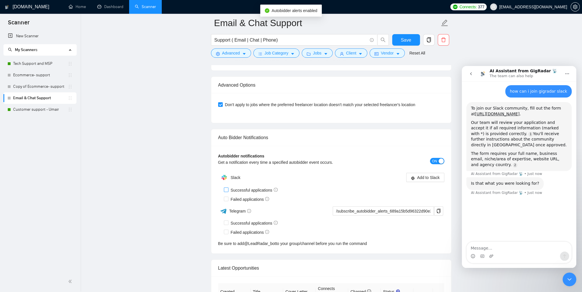
click at [227, 189] on input "Successful applications" at bounding box center [226, 189] width 4 height 4
checkbox input "true"
click at [225, 197] on input "Failed applications" at bounding box center [226, 199] width 4 height 4
checkbox input "true"
click at [441, 174] on button "Add to Slack" at bounding box center [426, 177] width 38 height 9
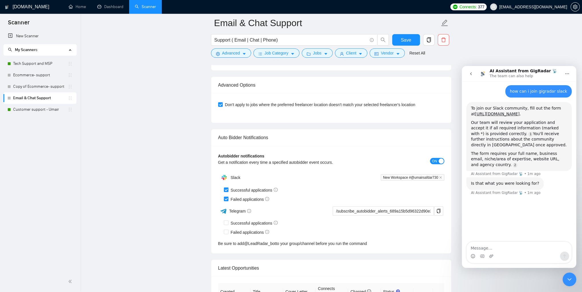
drag, startPoint x: 135, startPoint y: 183, endPoint x: 120, endPoint y: 185, distance: 15.3
drag, startPoint x: 120, startPoint y: 185, endPoint x: 151, endPoint y: 217, distance: 44.6
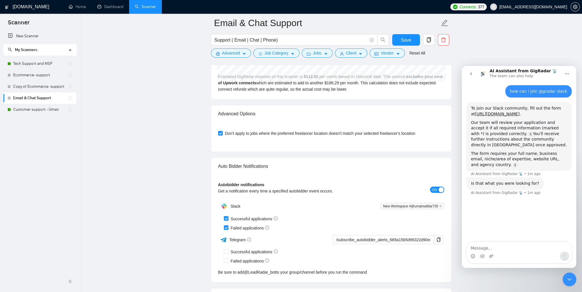
scroll to position [1652, 0]
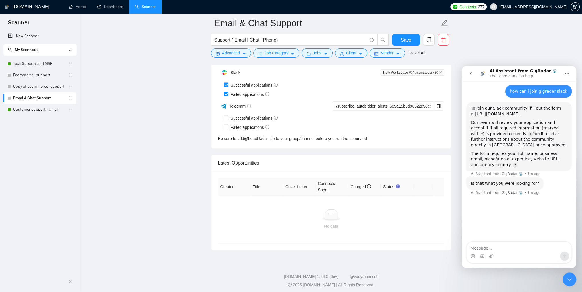
click at [568, 279] on icon "Close Intercom Messenger" at bounding box center [569, 279] width 7 height 7
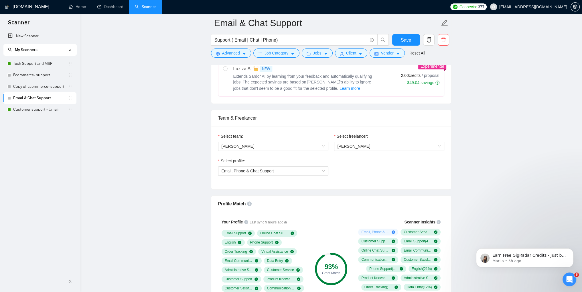
scroll to position [191, 0]
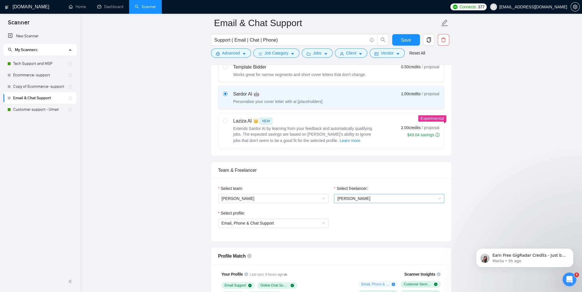
click at [351, 200] on span "[PERSON_NAME]" at bounding box center [389, 198] width 103 height 9
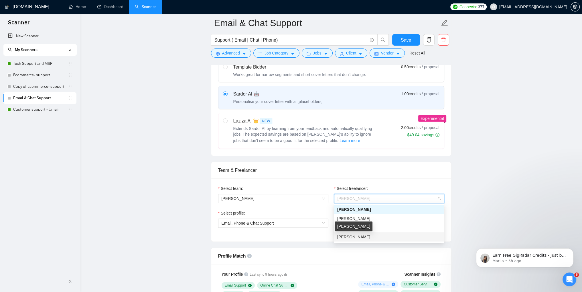
click at [351, 236] on span "Abdullah Mushtaq" at bounding box center [353, 236] width 33 height 5
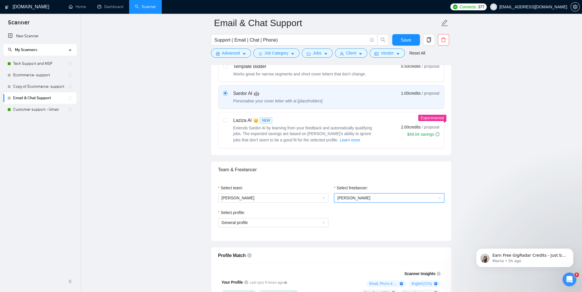
scroll to position [277, 0]
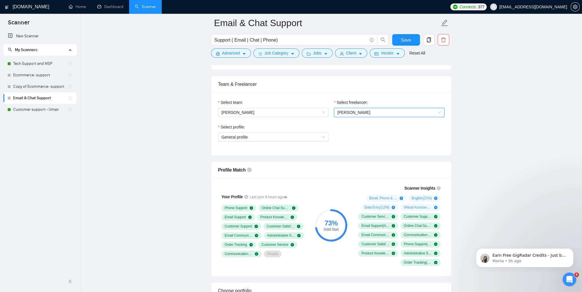
click at [377, 113] on span "Abdullah Mushtaq" at bounding box center [389, 112] width 103 height 9
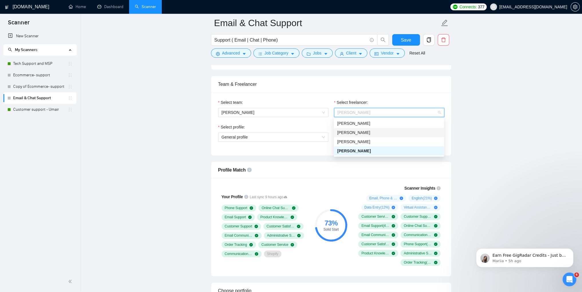
click at [288, 130] on div "Select profile:" at bounding box center [273, 128] width 110 height 9
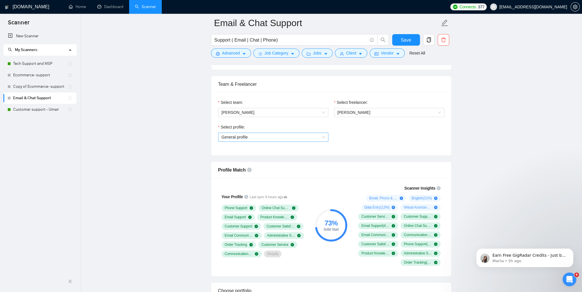
drag, startPoint x: 287, startPoint y: 134, endPoint x: 285, endPoint y: 139, distance: 5.8
click at [287, 134] on span "General profile" at bounding box center [273, 137] width 103 height 9
click at [247, 157] on div "IT Support" at bounding box center [272, 157] width 103 height 6
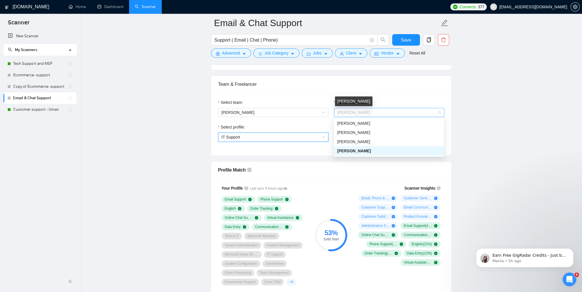
click at [362, 112] on span "Abdullah Mushtaq" at bounding box center [354, 112] width 33 height 5
click at [363, 126] on div "[PERSON_NAME]" at bounding box center [389, 123] width 110 height 9
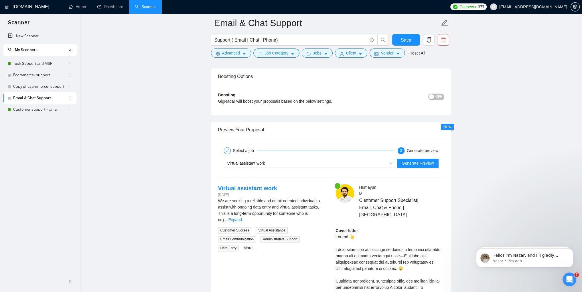
scroll to position [1022, 0]
click at [31, 64] on link "Tech Support and MSP" at bounding box center [40, 63] width 55 height 11
click at [400, 40] on button "Save" at bounding box center [407, 39] width 28 height 11
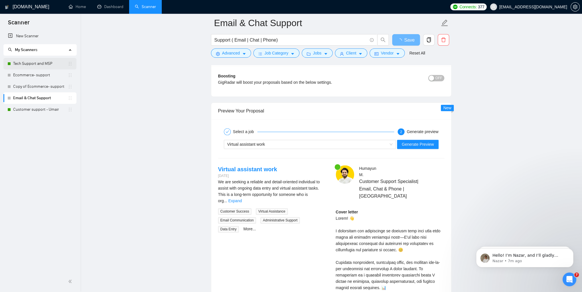
click at [25, 66] on link "Tech Support and MSP" at bounding box center [40, 63] width 55 height 11
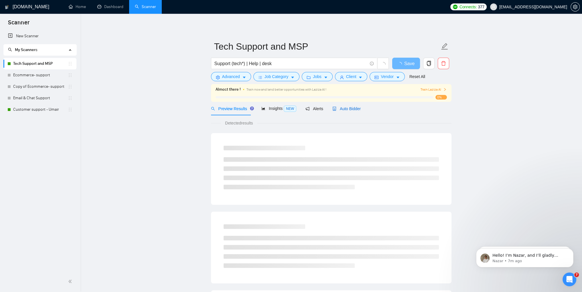
click at [340, 108] on span "Auto Bidder" at bounding box center [347, 108] width 28 height 5
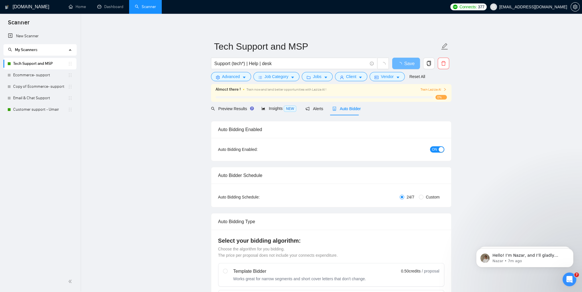
checkbox input "true"
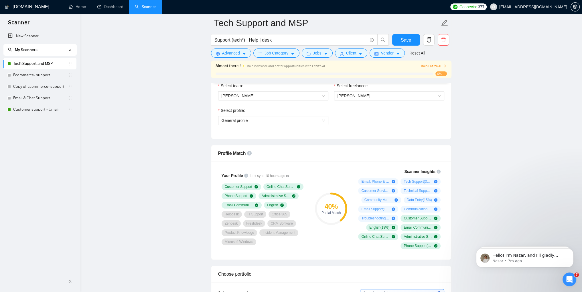
scroll to position [229, 0]
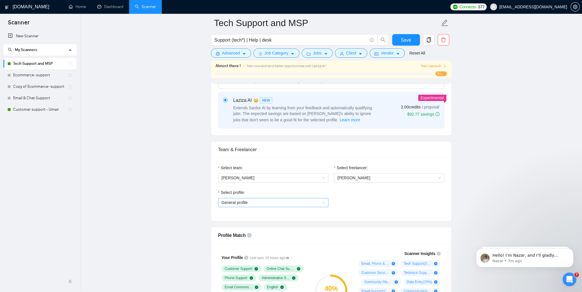
click at [307, 203] on span "General profile" at bounding box center [273, 202] width 103 height 9
click at [285, 222] on div "Email, Phone & Chat Support" at bounding box center [272, 222] width 103 height 6
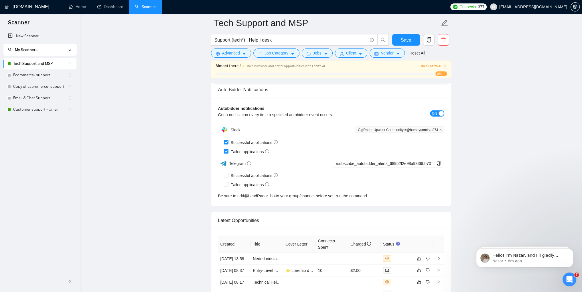
scroll to position [1177, 0]
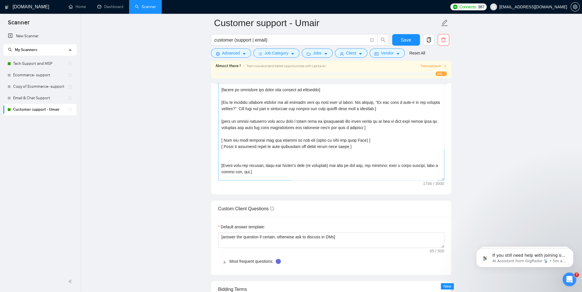
scroll to position [82, 0]
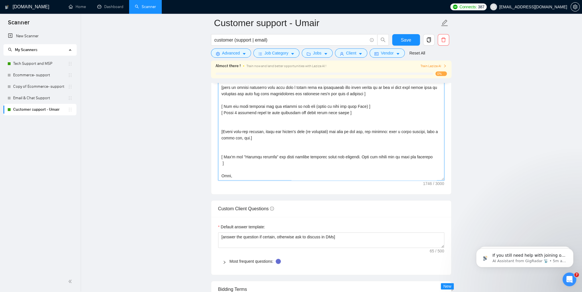
click at [222, 156] on textarea "Cover letter template:" at bounding box center [331, 115] width 226 height 129
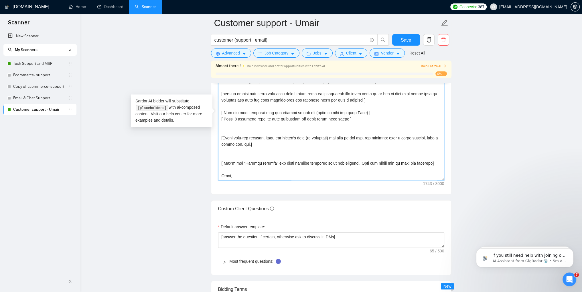
click at [267, 167] on textarea "Cover letter template:" at bounding box center [331, 115] width 226 height 129
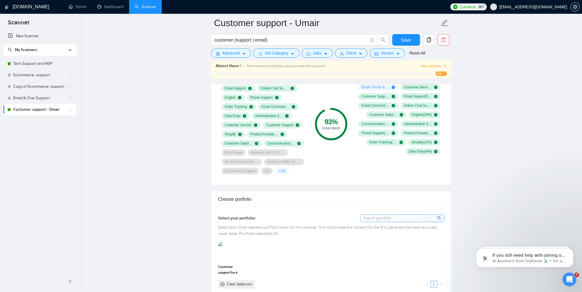
scroll to position [401, 0]
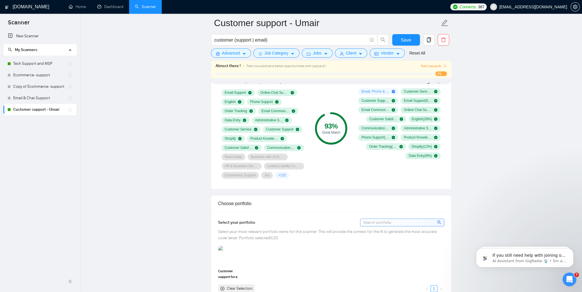
type textarea "[Say hello or send a catchy greeting of the person and use the name of a person…"
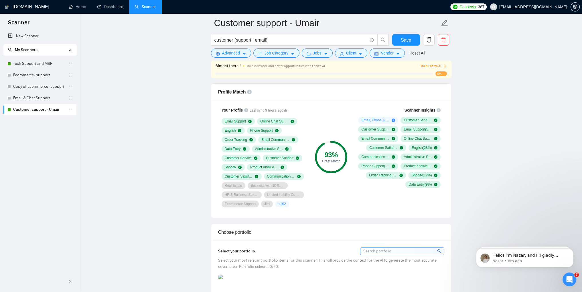
scroll to position [229, 0]
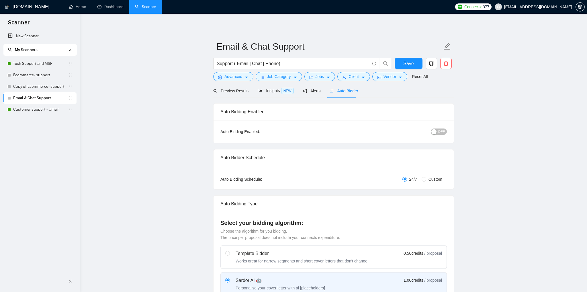
checkbox input "true"
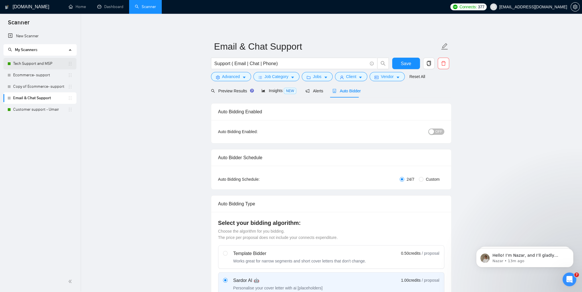
click at [29, 64] on link "Tech Support and MSP" at bounding box center [40, 63] width 55 height 11
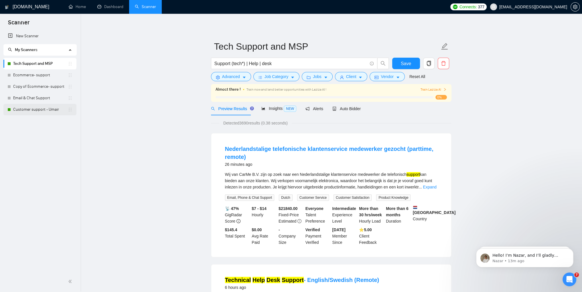
click at [25, 112] on link "Customer support - Umair" at bounding box center [40, 109] width 55 height 11
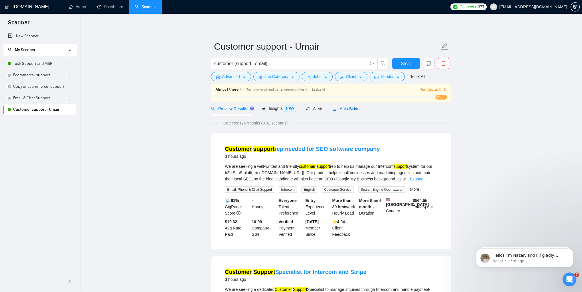
click at [348, 107] on span "Auto Bidder" at bounding box center [347, 108] width 28 height 5
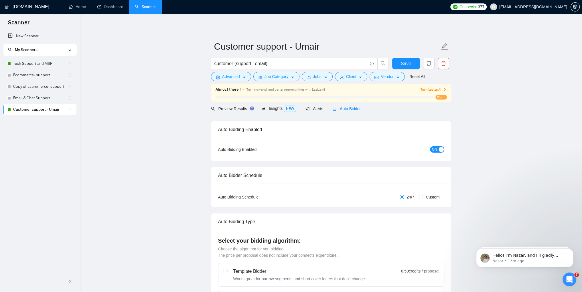
checkbox input "true"
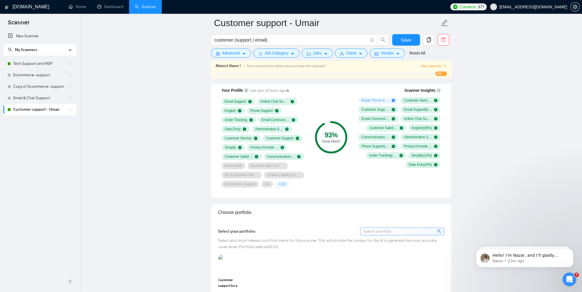
scroll to position [249, 0]
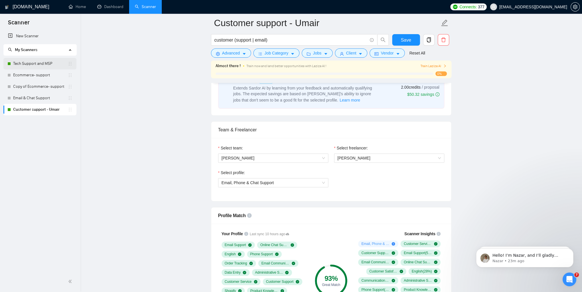
click at [34, 65] on link "Tech Support and MSP" at bounding box center [40, 63] width 55 height 11
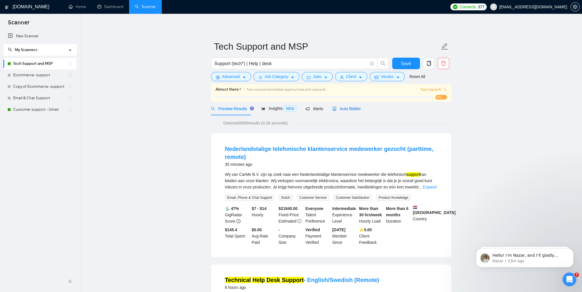
click at [344, 109] on span "Auto Bidder" at bounding box center [347, 108] width 28 height 5
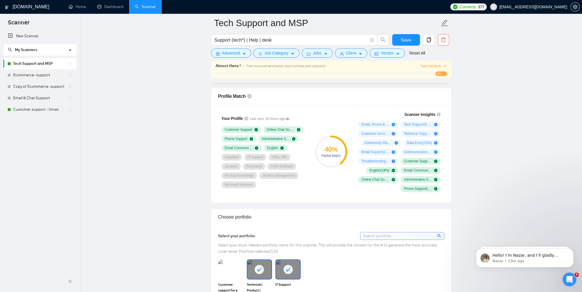
scroll to position [269, 0]
